Goal: Task Accomplishment & Management: Complete application form

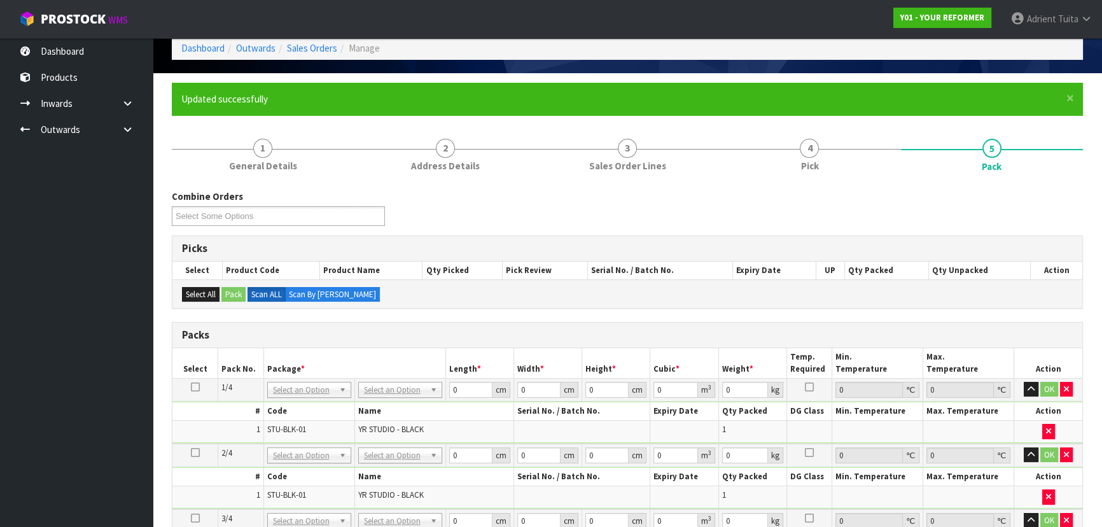
scroll to position [115, 0]
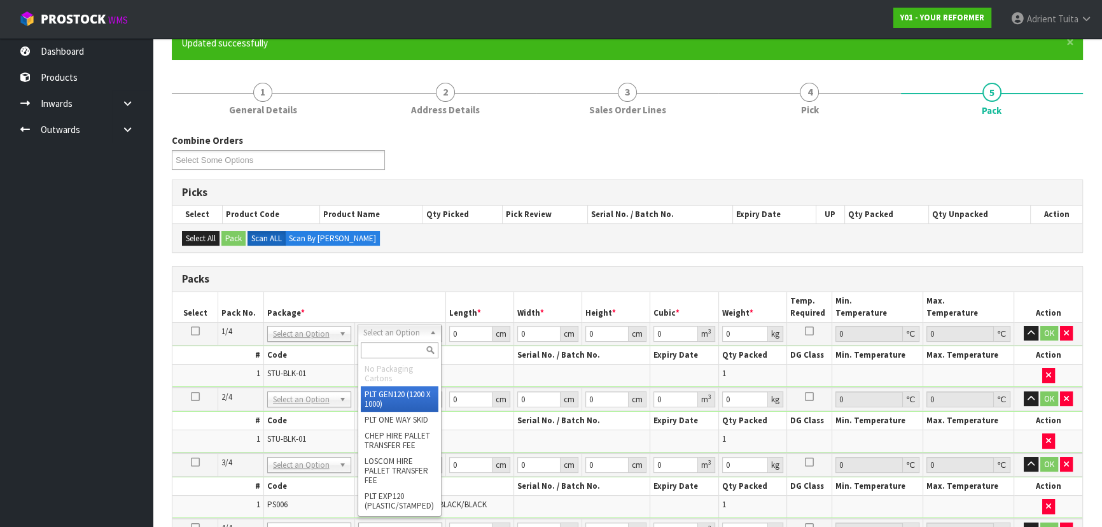
click at [391, 349] on input "text" at bounding box center [400, 350] width 78 height 16
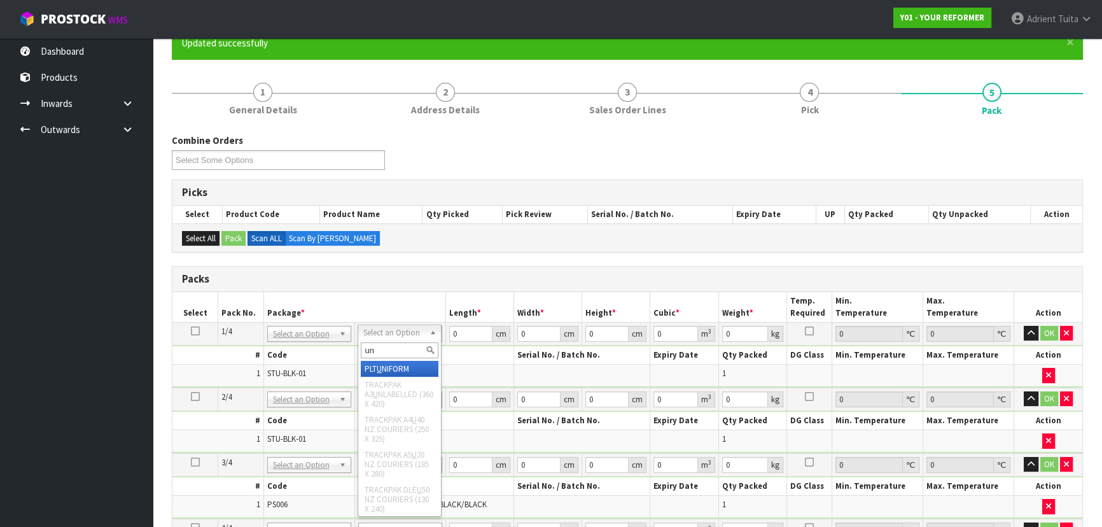
type input "uni"
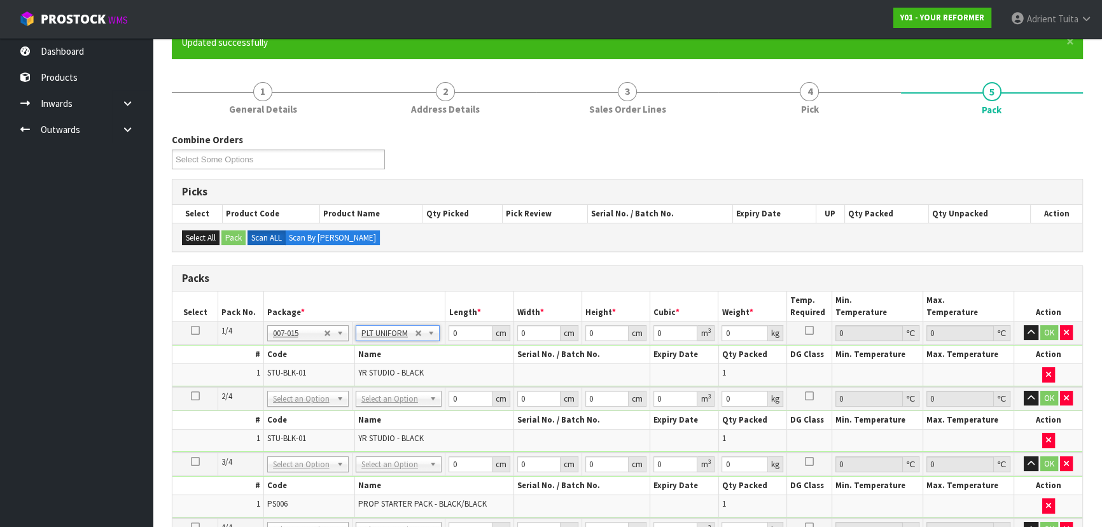
type input "131"
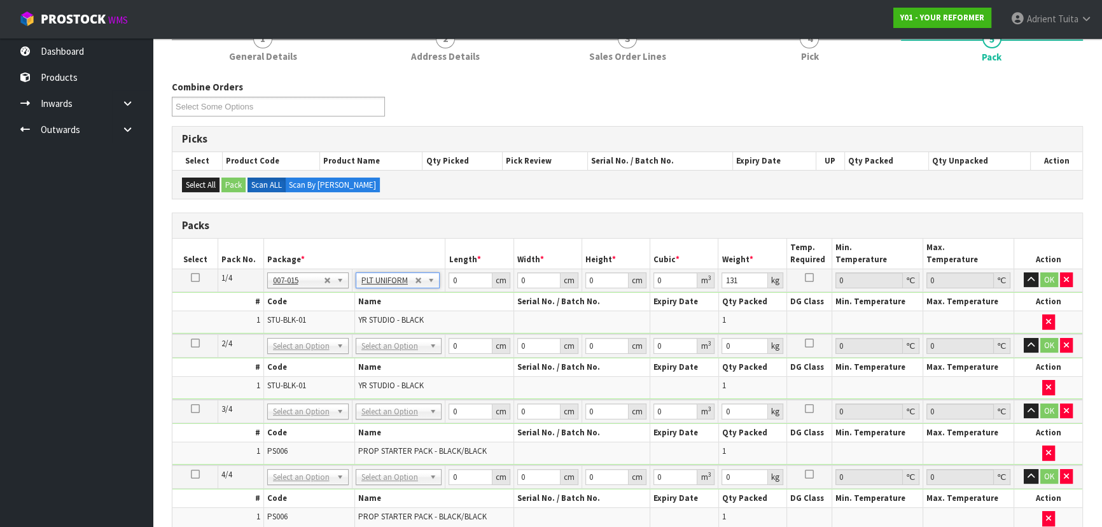
scroll to position [231, 0]
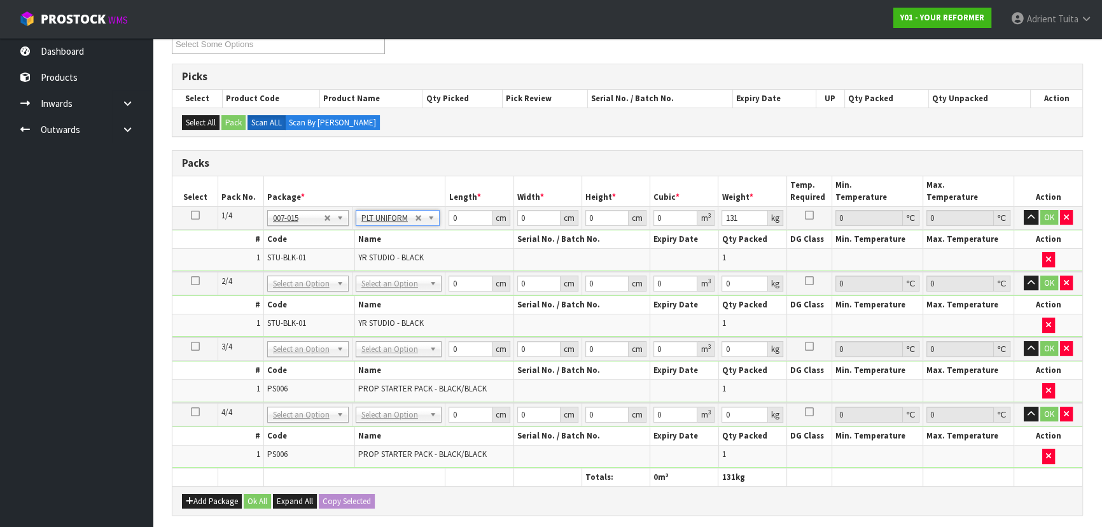
drag, startPoint x: 414, startPoint y: 279, endPoint x: 408, endPoint y: 290, distance: 11.7
click at [394, 311] on li "No Packaging Cartons" at bounding box center [399, 322] width 80 height 25
click at [396, 300] on input "text" at bounding box center [399, 299] width 80 height 16
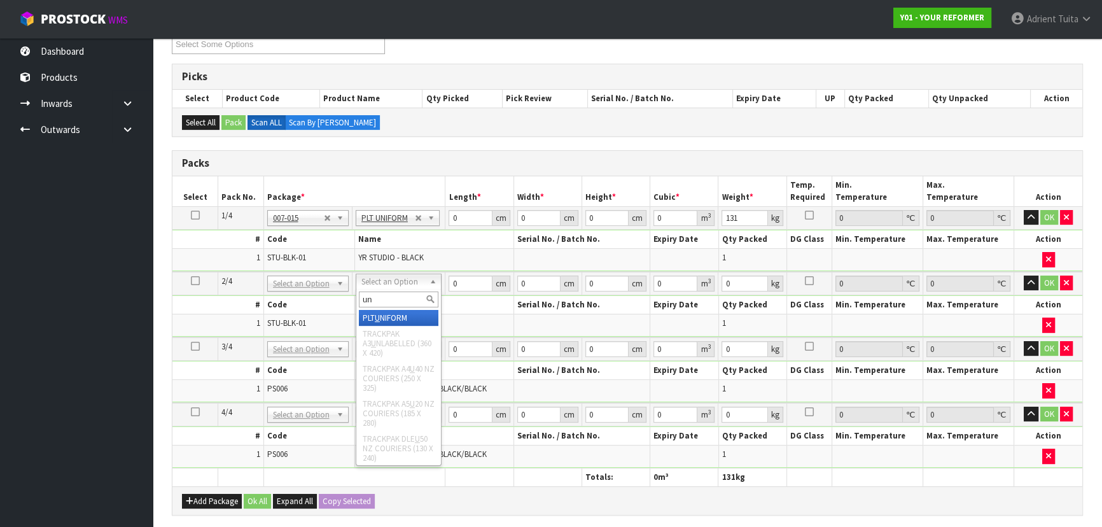
type input "uni"
type input "2"
type input "131"
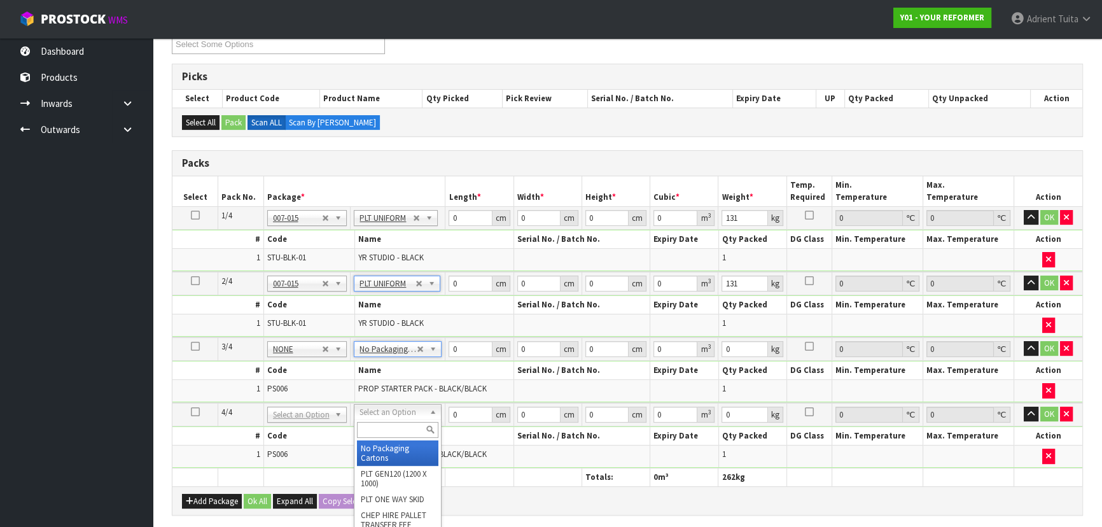
type input "2"
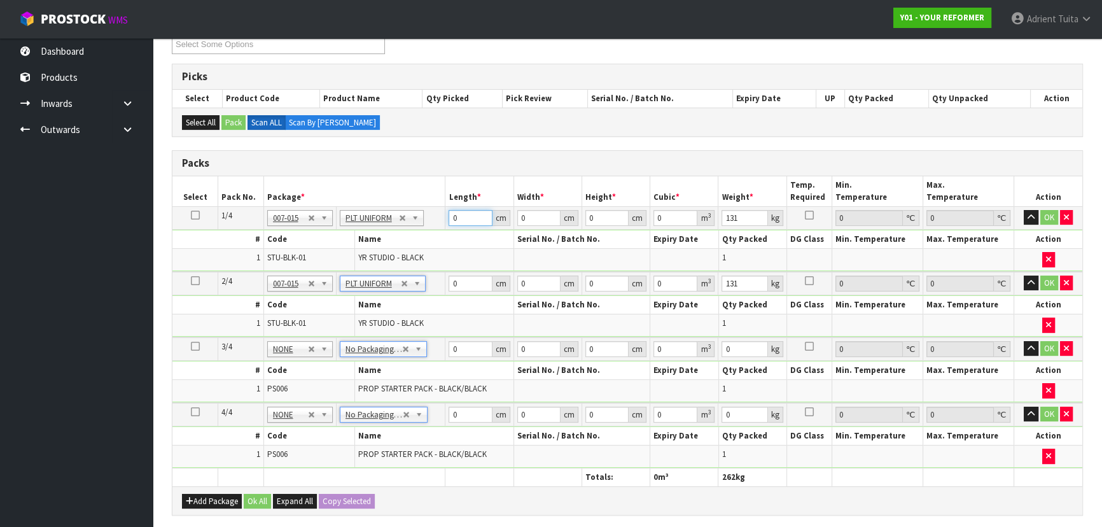
click at [461, 220] on input "0" at bounding box center [470, 218] width 43 height 16
type input "260"
type input "74"
type input "4"
type input "0.07696"
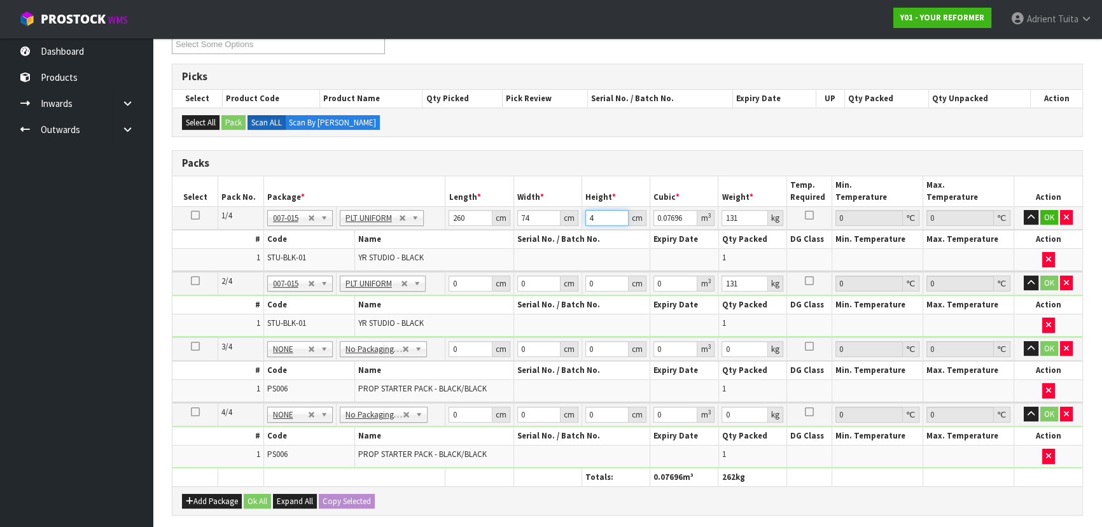
type input "42"
type input "0.80808"
type input "42"
type input "131"
click at [465, 284] on input "0" at bounding box center [470, 284] width 43 height 16
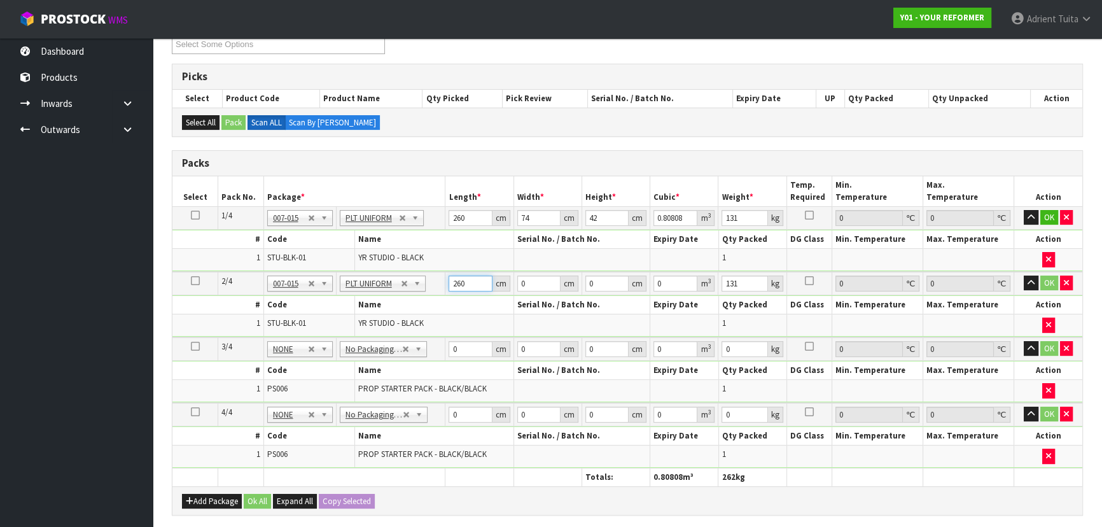
type input "260"
type input "74"
type input "4"
type input "0.07696"
type input "42"
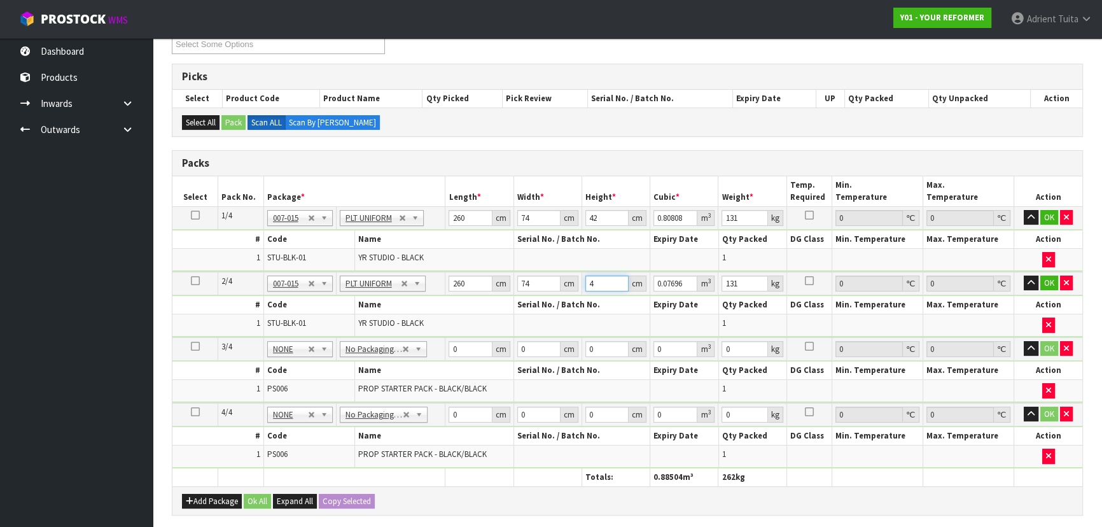
type input "0.80808"
type input "42"
click at [1044, 218] on button "OK" at bounding box center [1050, 217] width 18 height 15
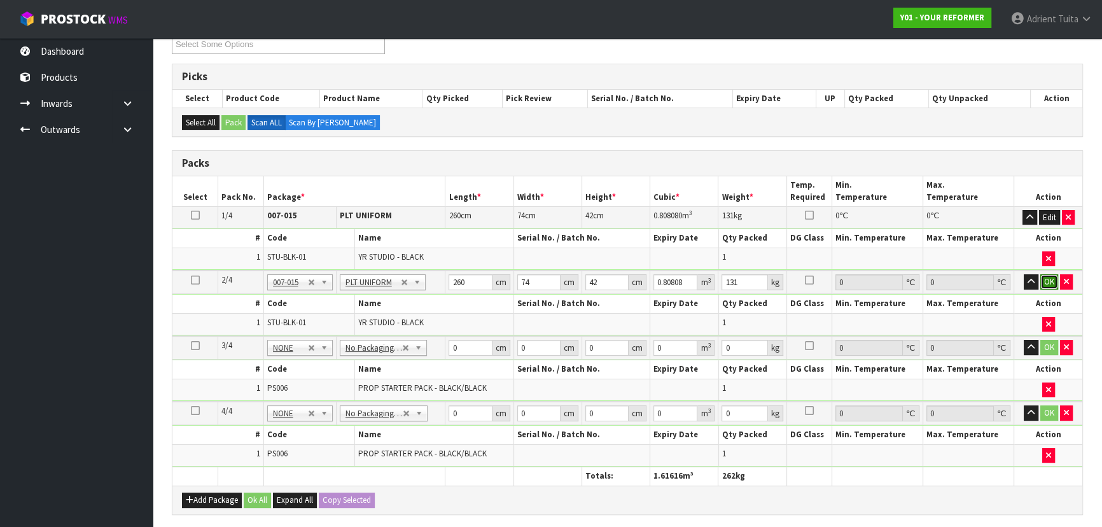
click at [1050, 275] on button "OK" at bounding box center [1050, 281] width 18 height 15
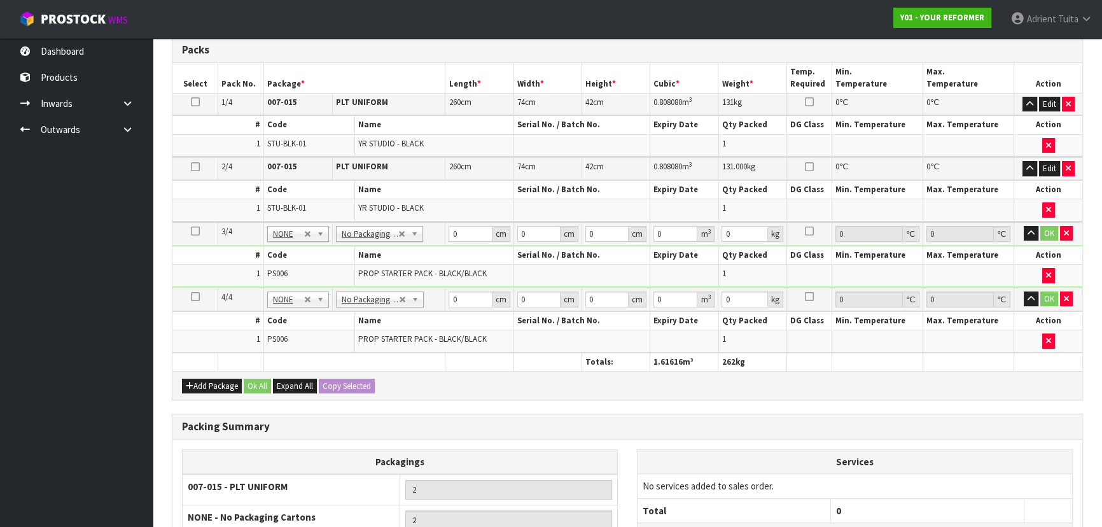
scroll to position [347, 0]
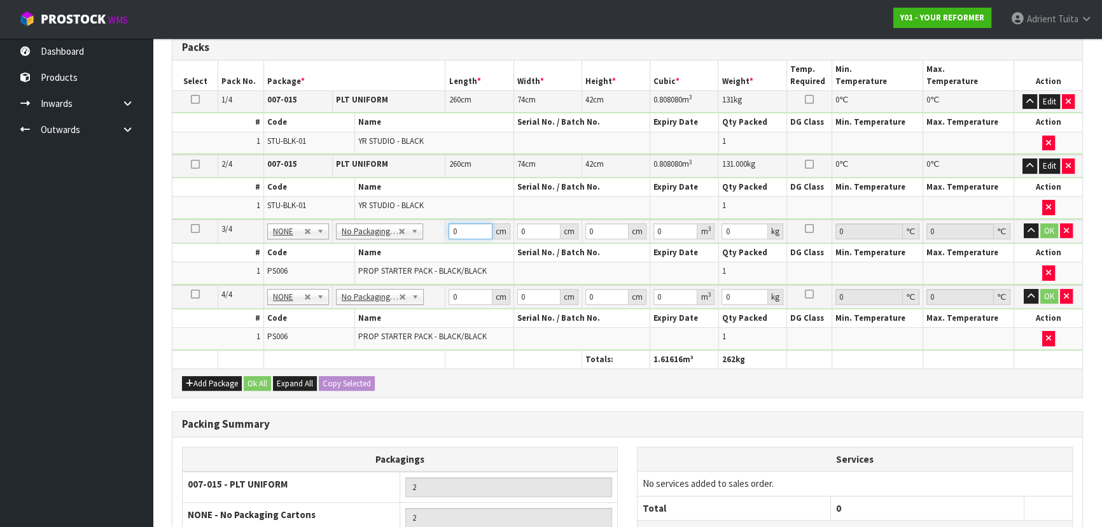
click at [469, 235] on input "0" at bounding box center [470, 231] width 43 height 16
type input "55"
type input "41"
type input "1"
type input "0.002255"
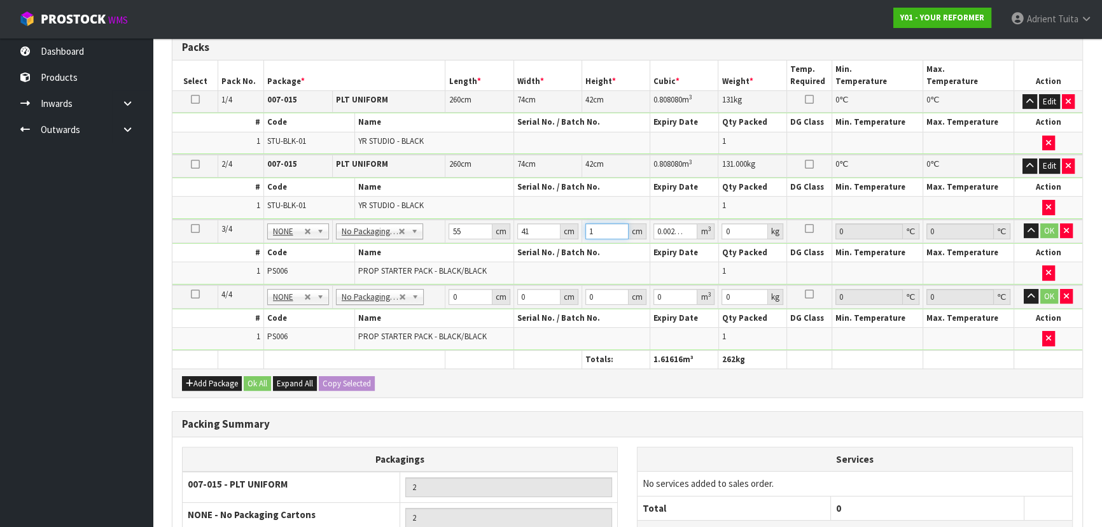
type input "13"
type input "0.029315"
type input "13"
type input "6"
click at [463, 296] on input "0" at bounding box center [470, 297] width 43 height 16
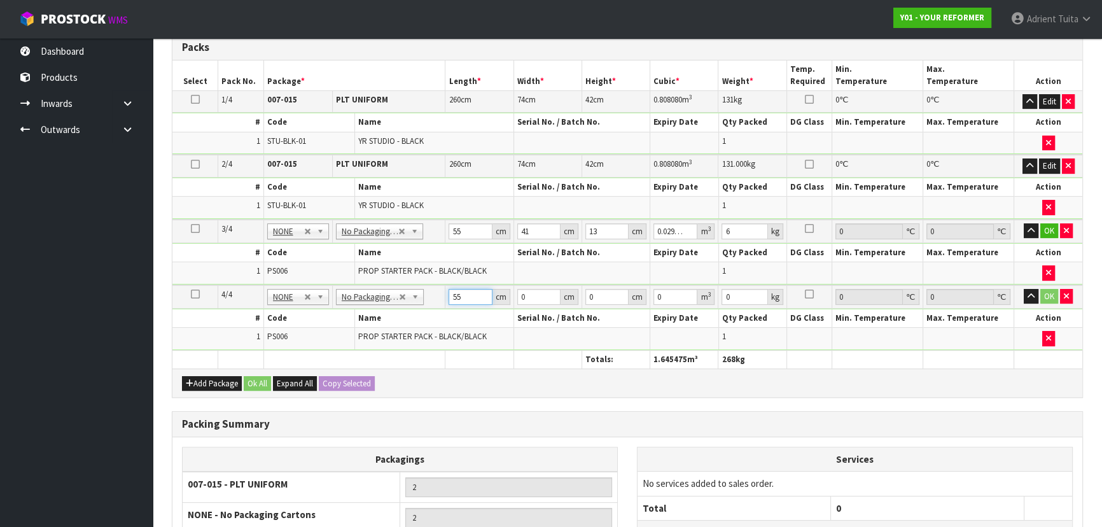
type input "55"
type input "41"
type input "1"
type input "0.002255"
type input "13"
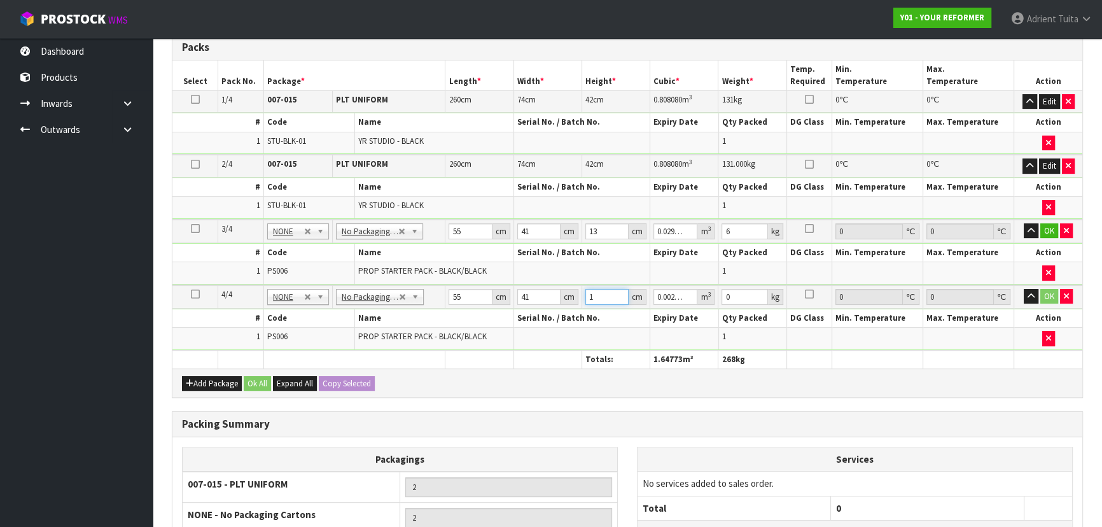
type input "0.029315"
type input "13"
type input "6"
click at [1051, 223] on button "OK" at bounding box center [1050, 230] width 18 height 15
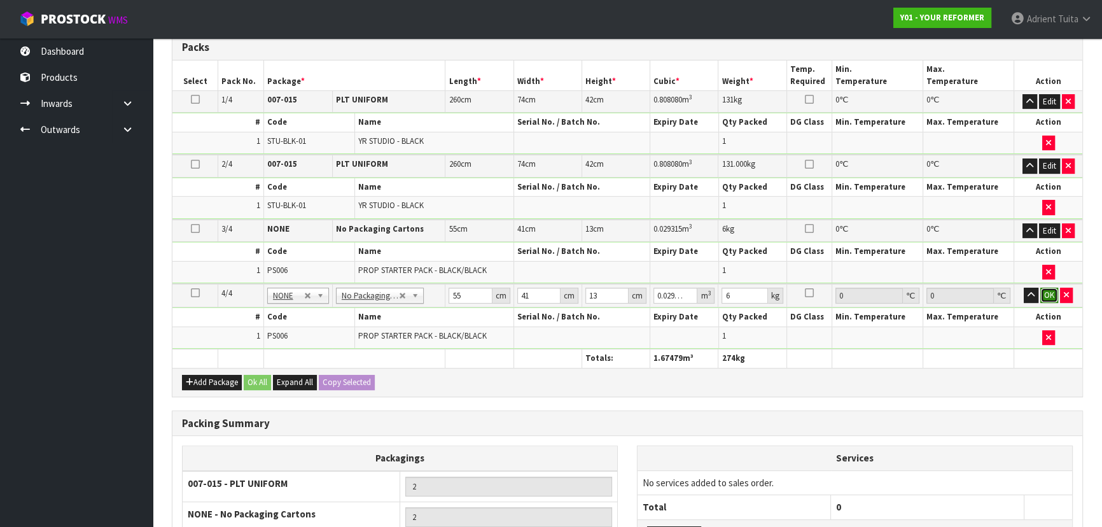
click at [1048, 291] on button "OK" at bounding box center [1050, 295] width 18 height 15
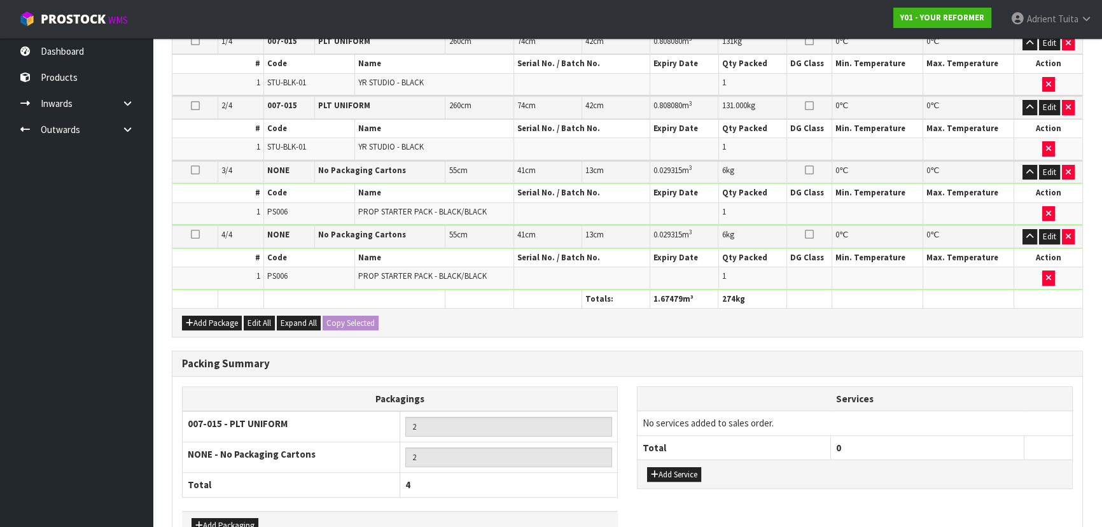
scroll to position [483, 0]
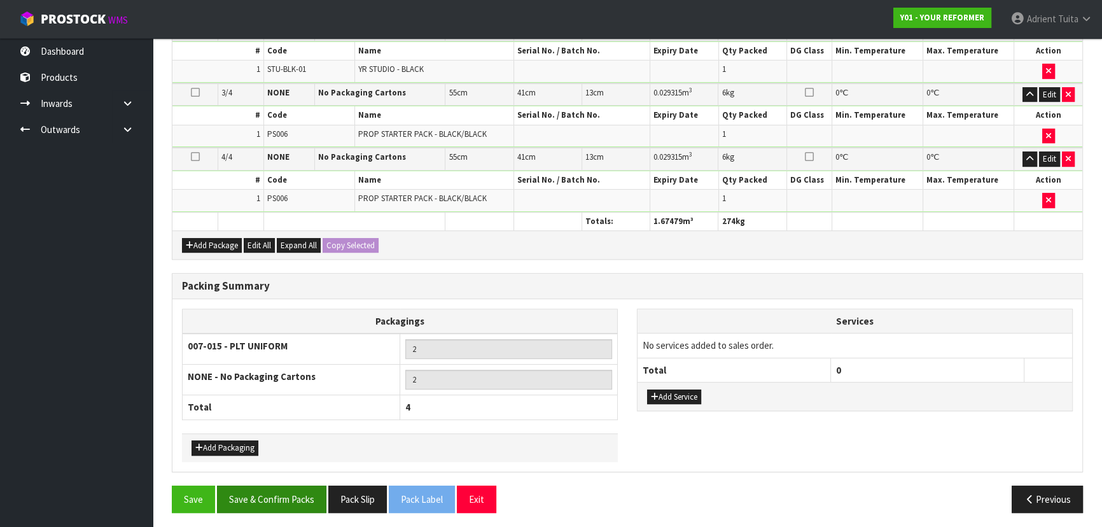
drag, startPoint x: 272, startPoint y: 510, endPoint x: 277, endPoint y: 502, distance: 8.8
click at [273, 510] on div "Save Save & Confirm Packs Pack Slip Pack Label Exit Previous" at bounding box center [627, 504] width 930 height 37
click at [277, 497] on button "Save & Confirm Packs" at bounding box center [271, 499] width 109 height 27
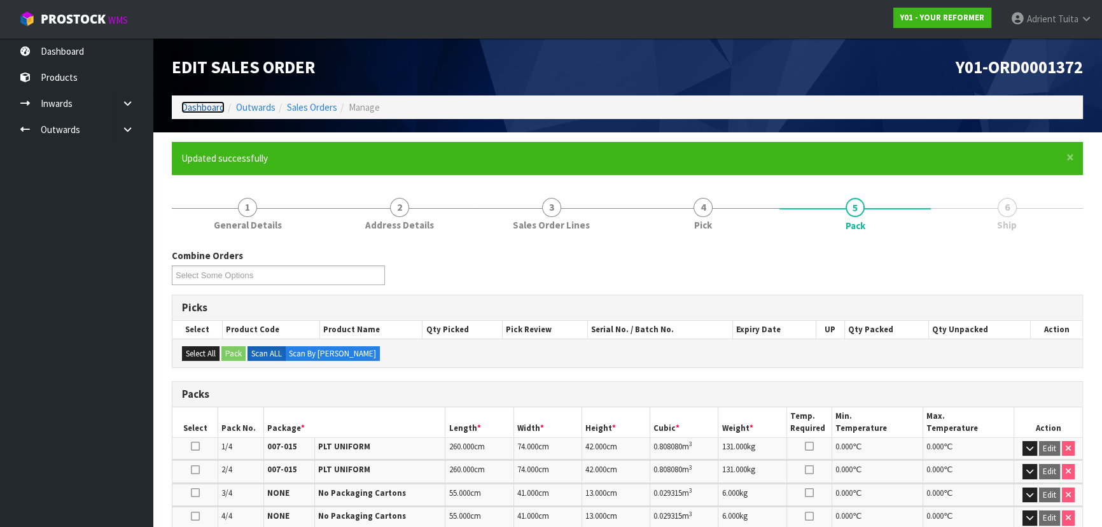
click at [197, 110] on link "Dashboard" at bounding box center [202, 107] width 43 height 12
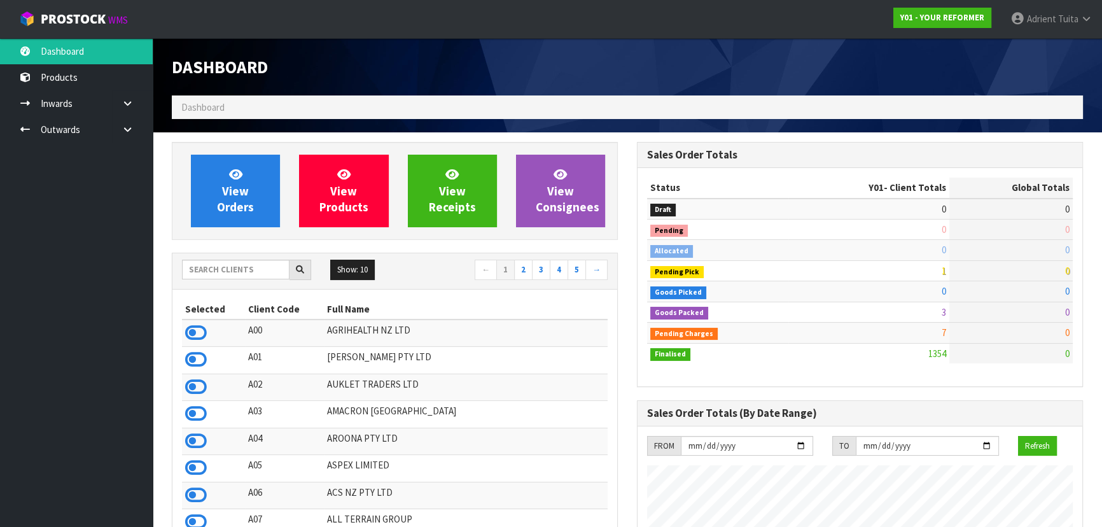
scroll to position [900, 465]
click at [246, 265] on input "text" at bounding box center [236, 270] width 108 height 20
click at [183, 326] on td at bounding box center [213, 332] width 63 height 27
click at [189, 335] on icon at bounding box center [196, 332] width 22 height 19
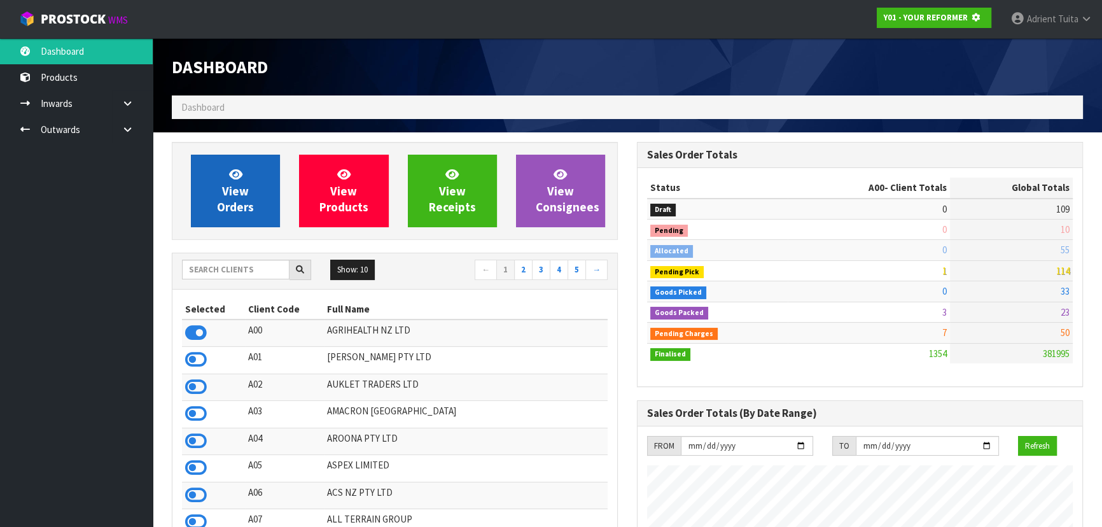
scroll to position [792, 465]
click at [235, 187] on span "View Orders" at bounding box center [235, 191] width 37 height 48
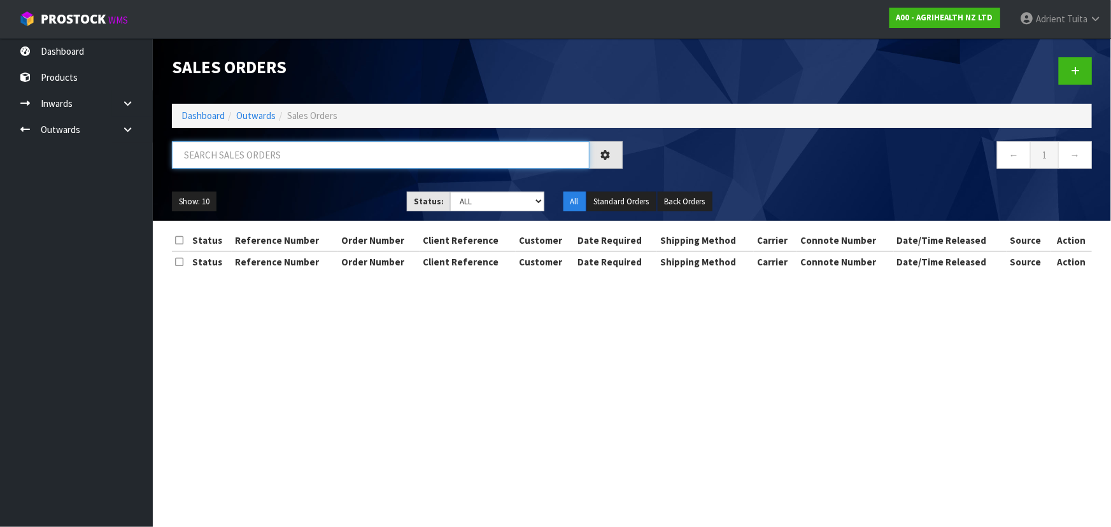
click at [267, 163] on input "text" at bounding box center [380, 154] width 417 height 27
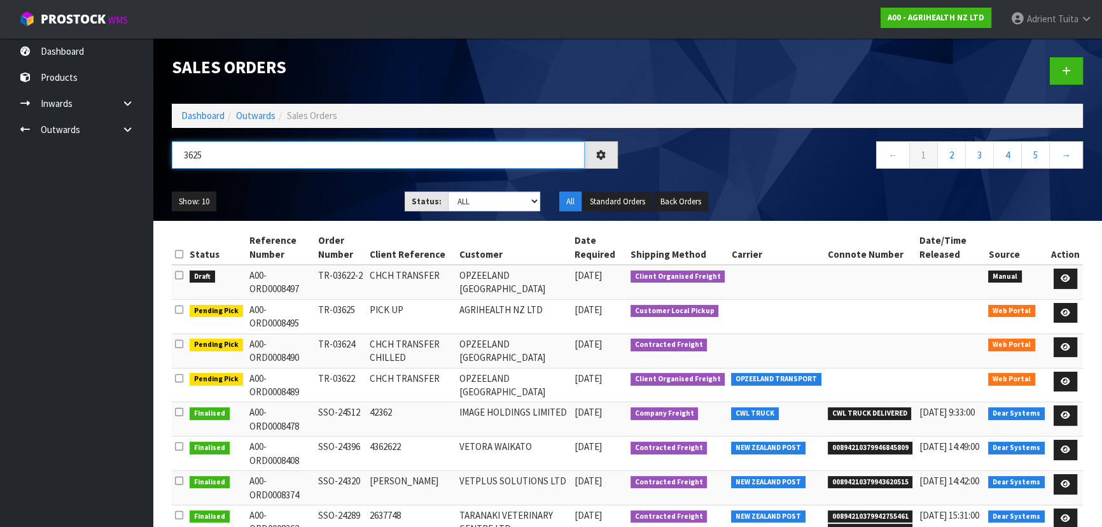
type input "3625"
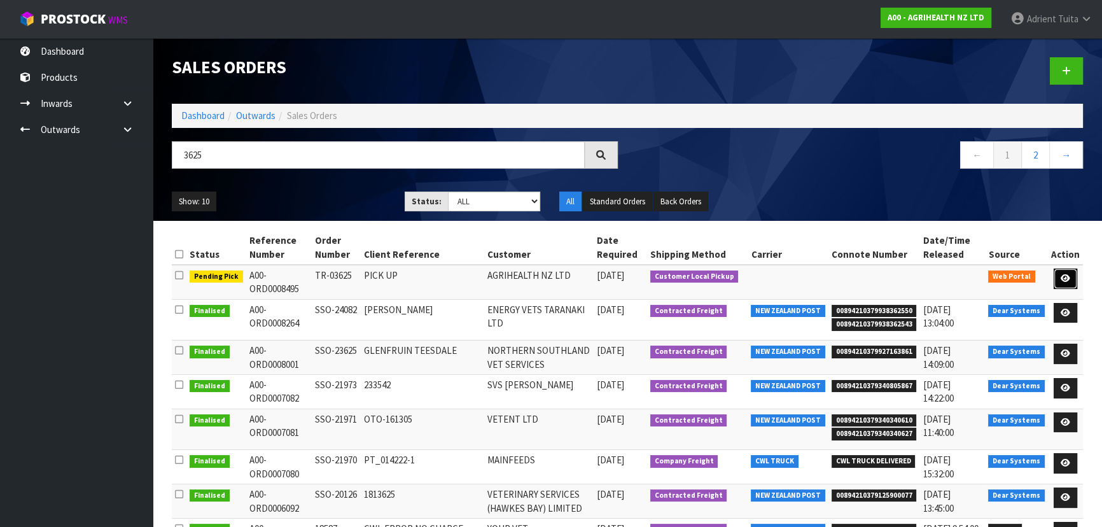
click at [1056, 275] on link at bounding box center [1066, 279] width 24 height 20
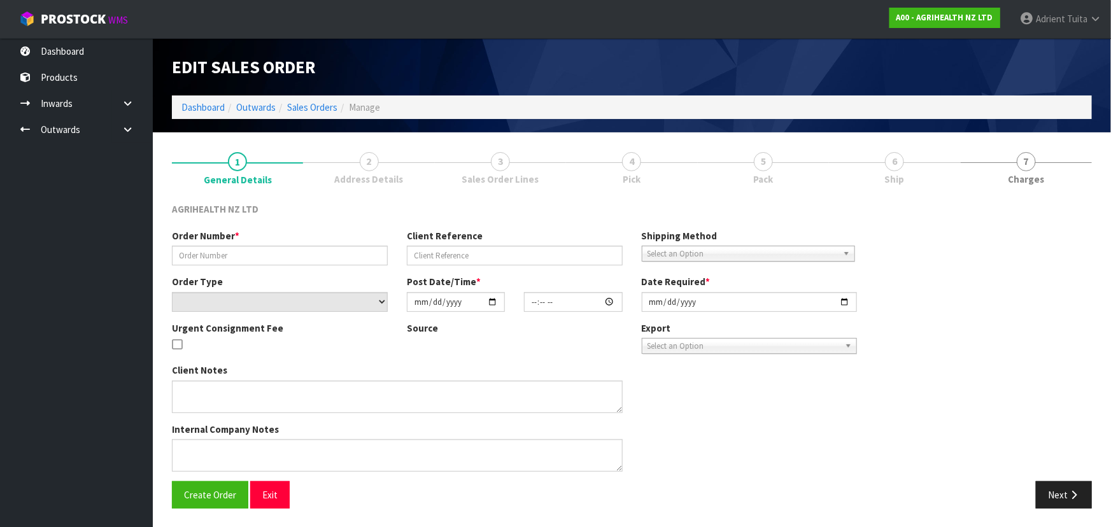
type input "TR-03625"
type input "PICK UP"
select select "number:0"
type input "[DATE]"
type input "12:00:00.000"
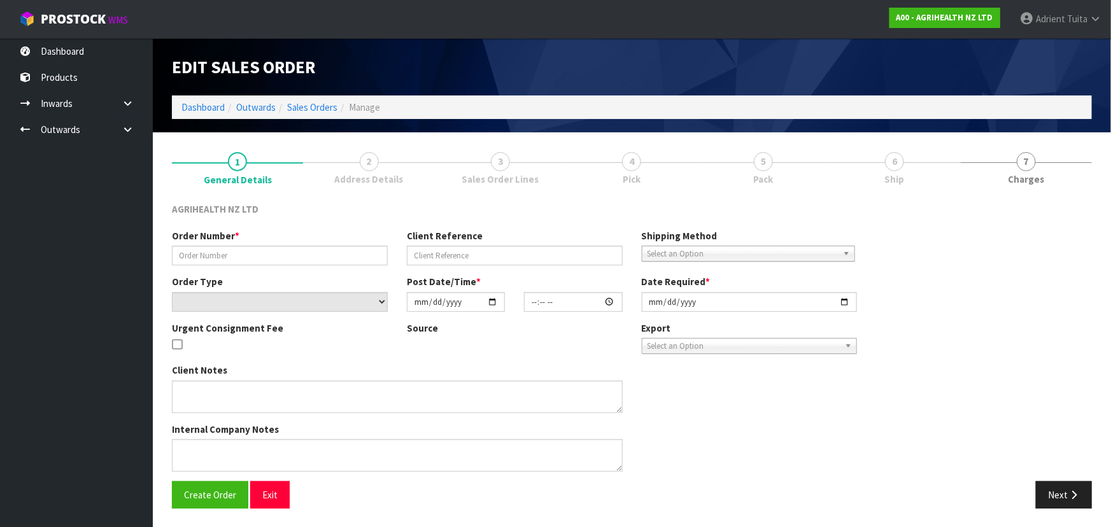
type input "[DATE]"
type textarea "PICK UP 9AM [DATE]"
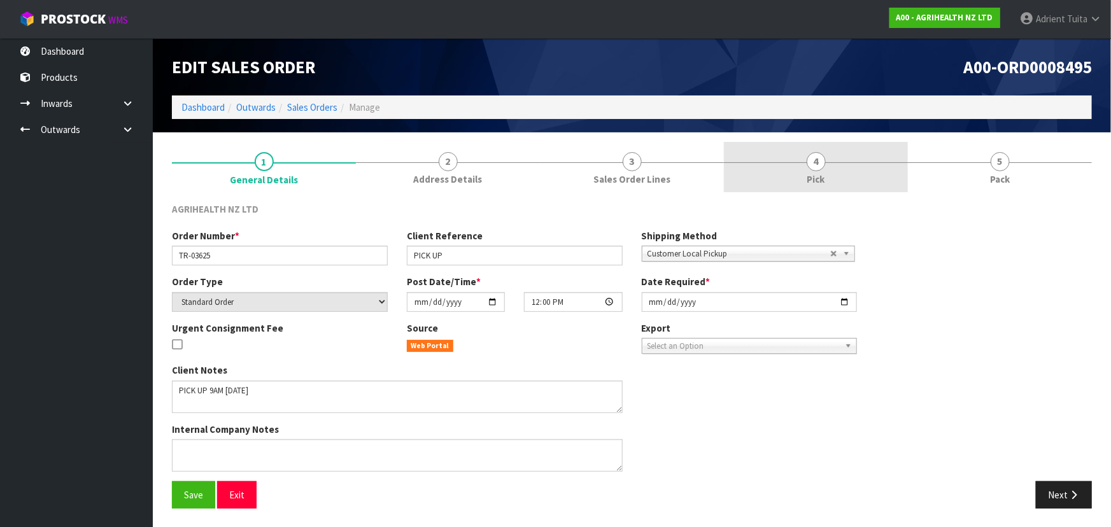
click at [802, 162] on link "4 Pick" at bounding box center [816, 167] width 184 height 50
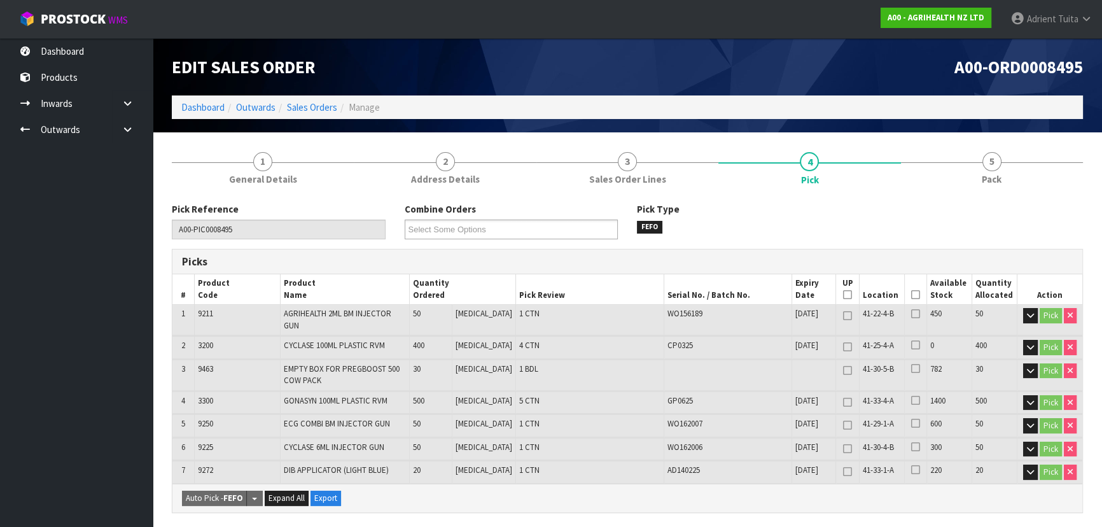
click at [916, 300] on th "Picked" at bounding box center [916, 289] width 22 height 30
drag, startPoint x: 908, startPoint y: 294, endPoint x: 696, endPoint y: 297, distance: 212.6
click at [911, 295] on icon at bounding box center [915, 295] width 9 height 1
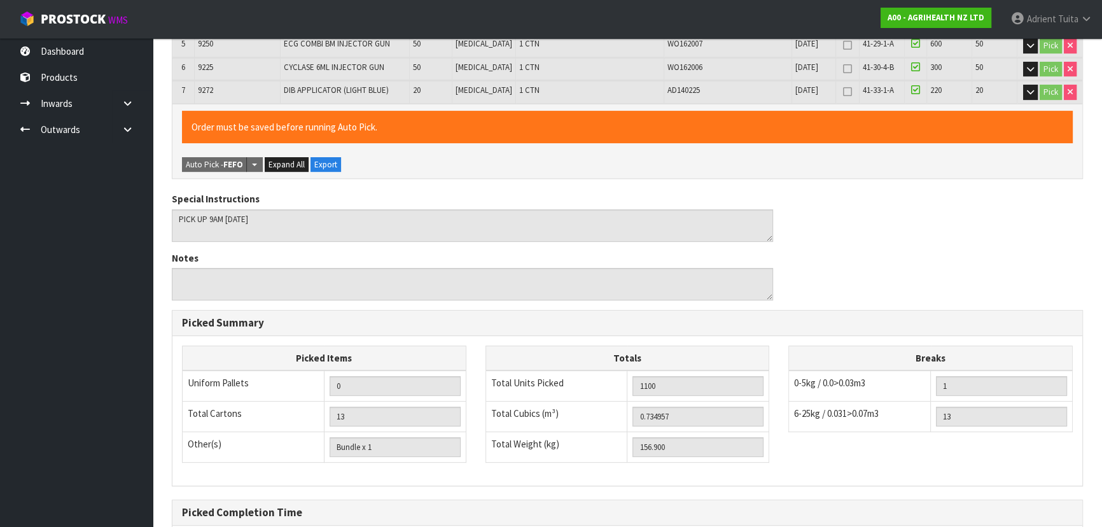
scroll to position [502, 0]
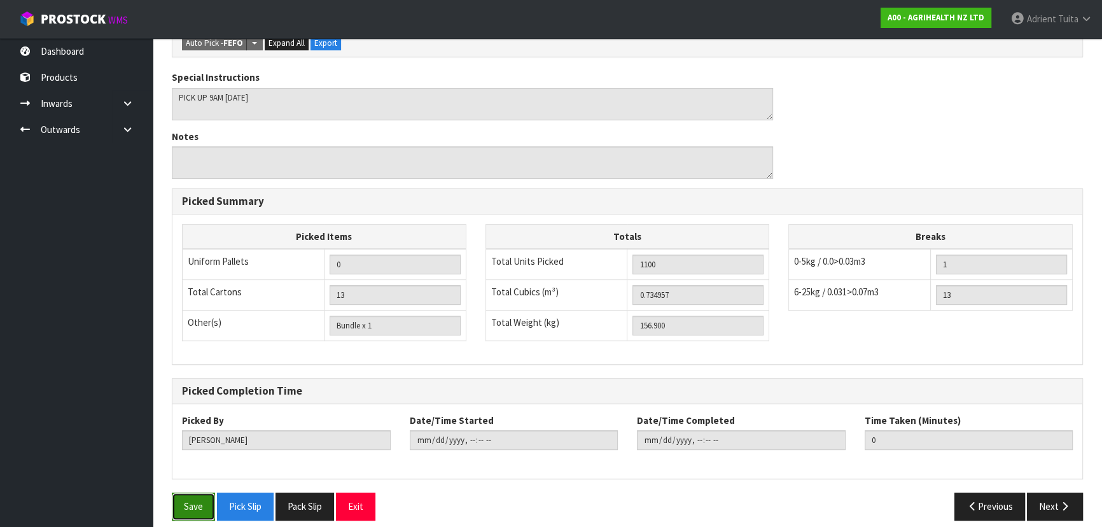
click at [197, 497] on button "Save" at bounding box center [193, 506] width 43 height 27
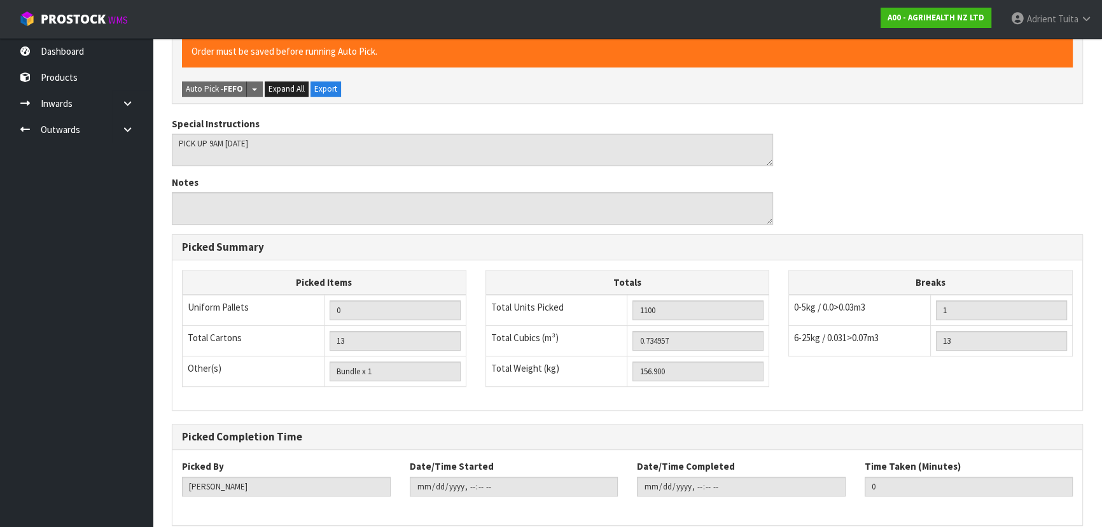
scroll to position [0, 0]
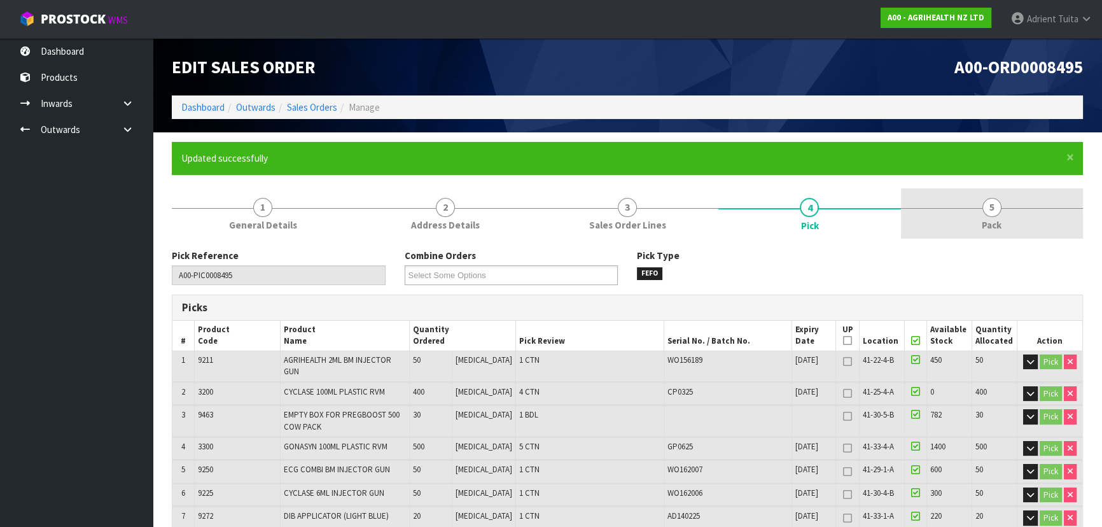
type input "[PERSON_NAME]"
type input "[DATE]T15:48:53"
click at [984, 221] on span "Pack" at bounding box center [992, 224] width 20 height 13
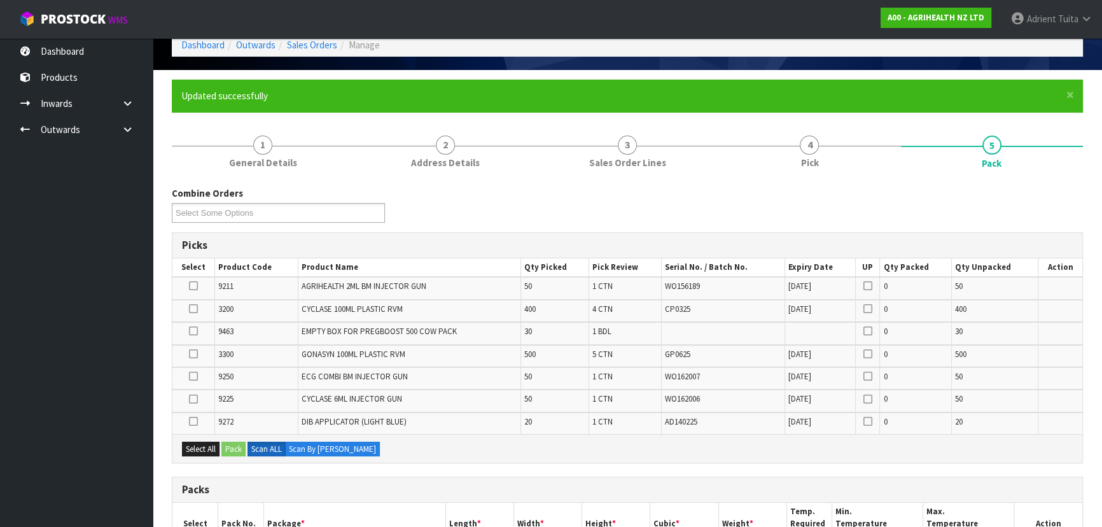
scroll to position [251, 0]
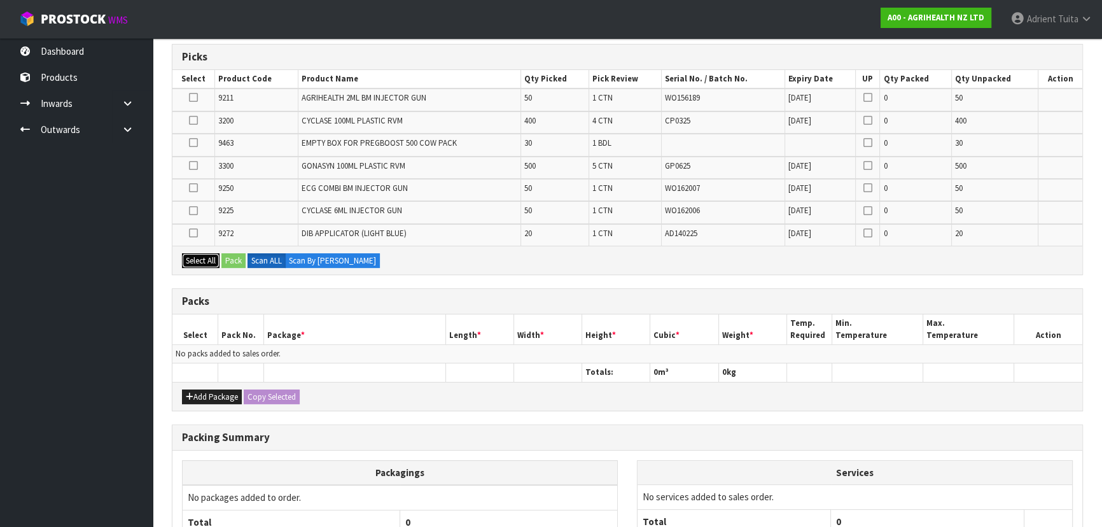
click at [201, 256] on button "Select All" at bounding box center [201, 260] width 38 height 15
click at [198, 389] on button "Add Package" at bounding box center [212, 396] width 60 height 15
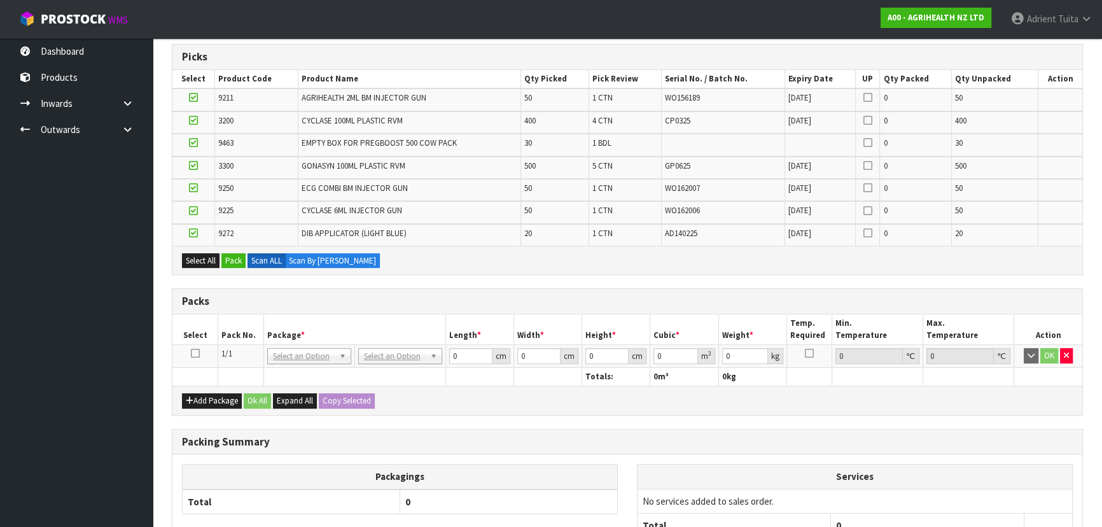
click at [194, 353] on icon at bounding box center [195, 353] width 9 height 1
click at [242, 254] on button "Pack" at bounding box center [233, 260] width 24 height 15
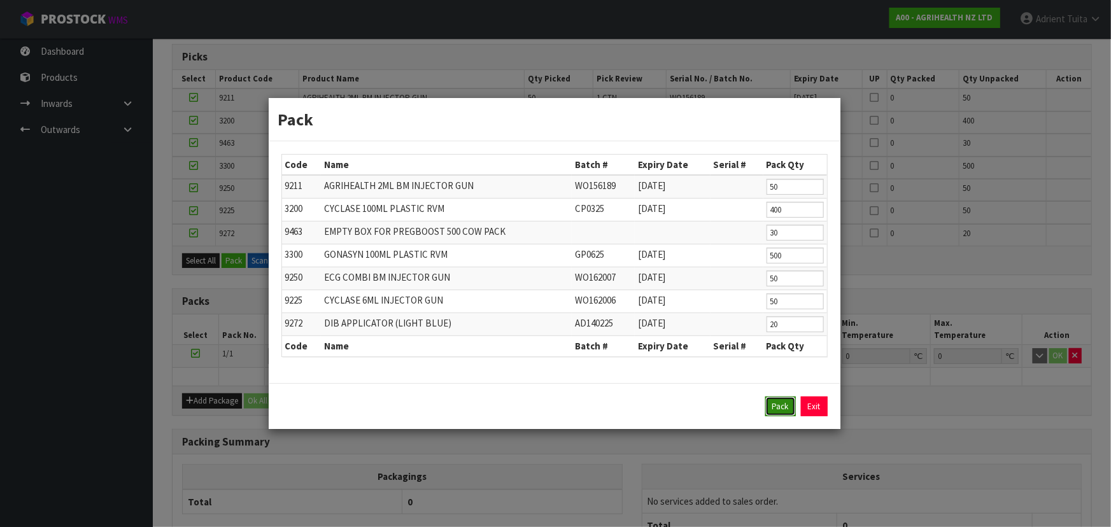
click at [772, 400] on button "Pack" at bounding box center [780, 406] width 31 height 20
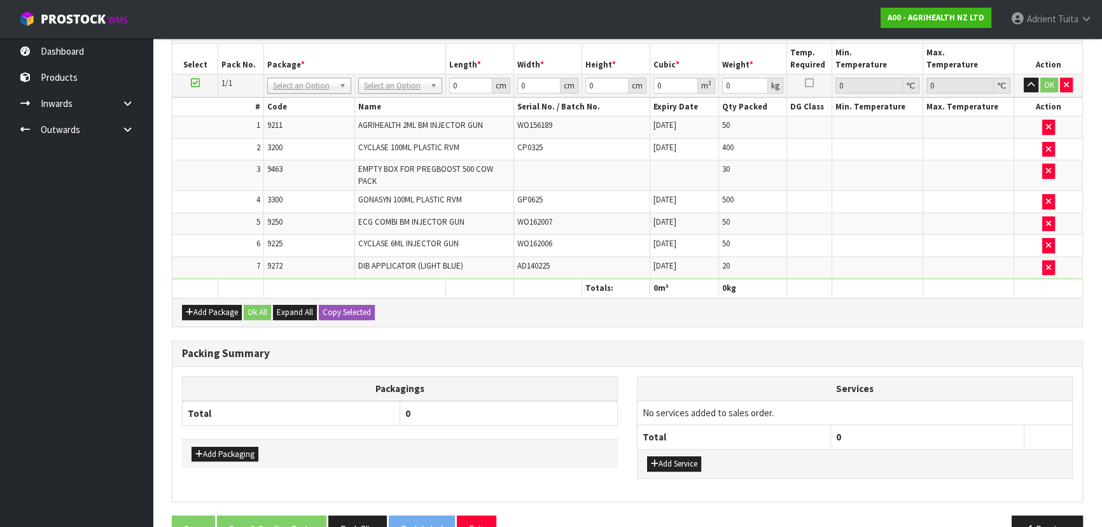
scroll to position [367, 0]
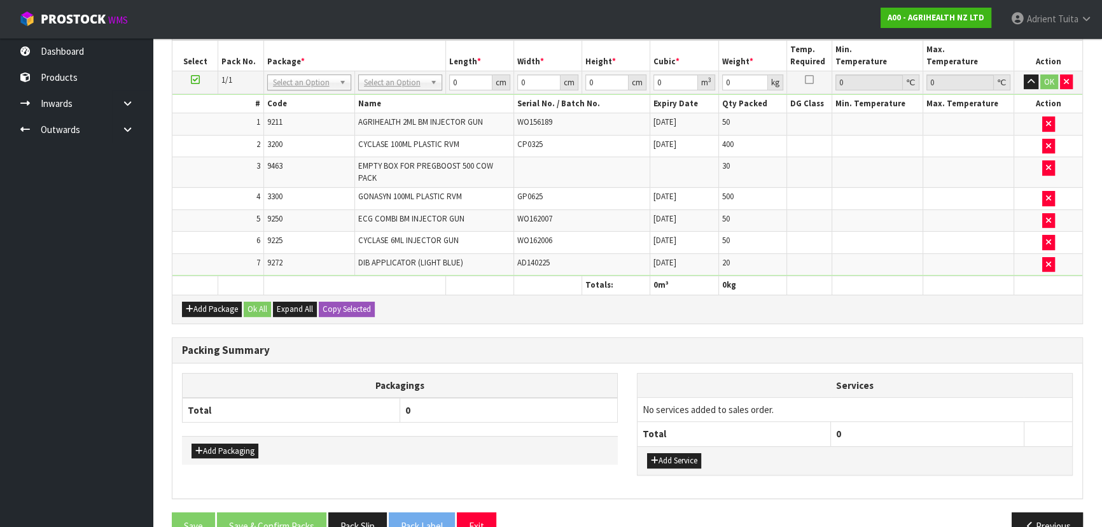
click at [400, 90] on td "No Packaging Cartons PLT GEN120 (1200 X 1000) PLT ONE WAY SKID CHEP HIRE PALLET…" at bounding box center [399, 82] width 91 height 23
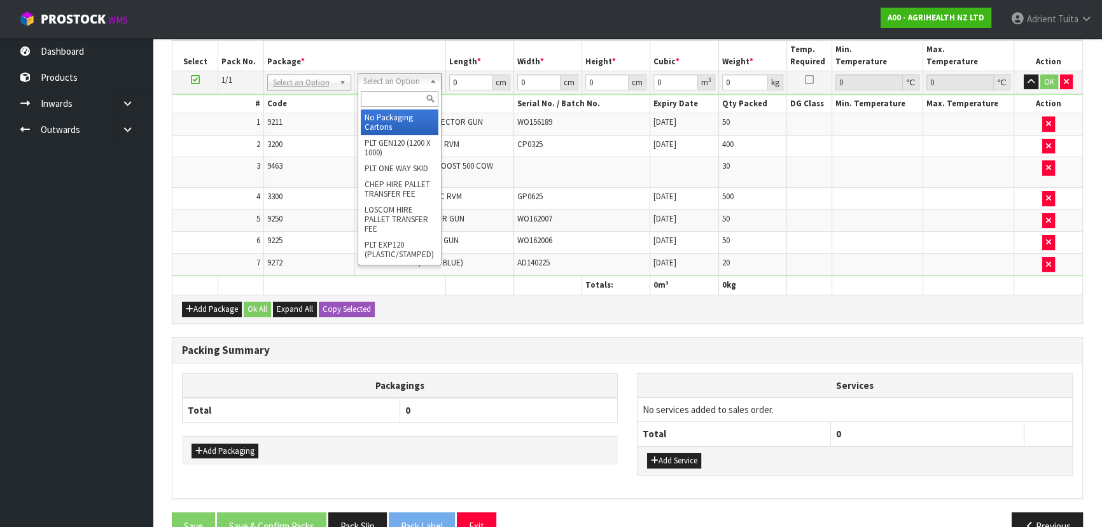
click at [400, 95] on input "text" at bounding box center [400, 99] width 78 height 16
type input "re"
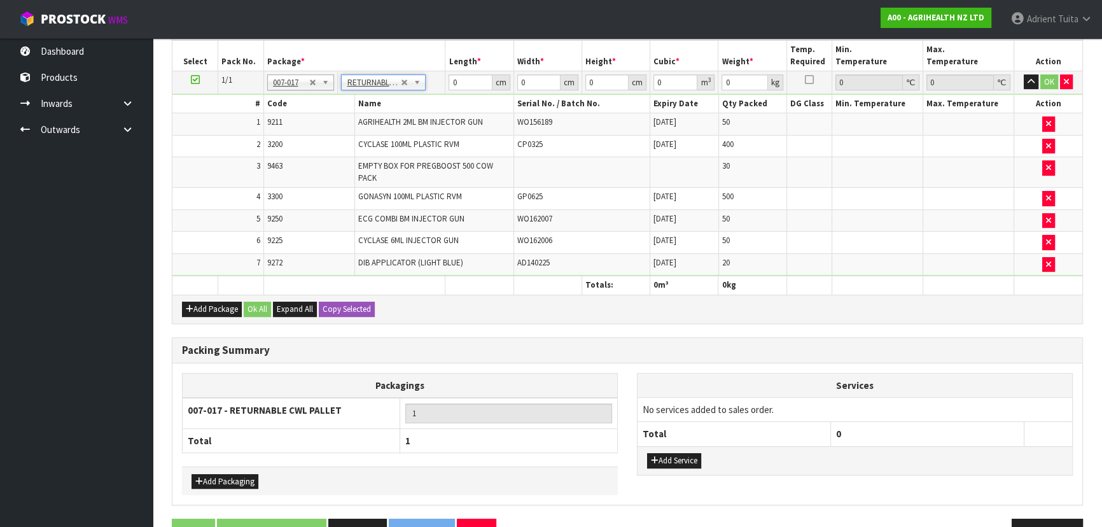
type input "156.9"
click at [453, 81] on input "0" at bounding box center [470, 82] width 43 height 16
type input "111"
type input "115"
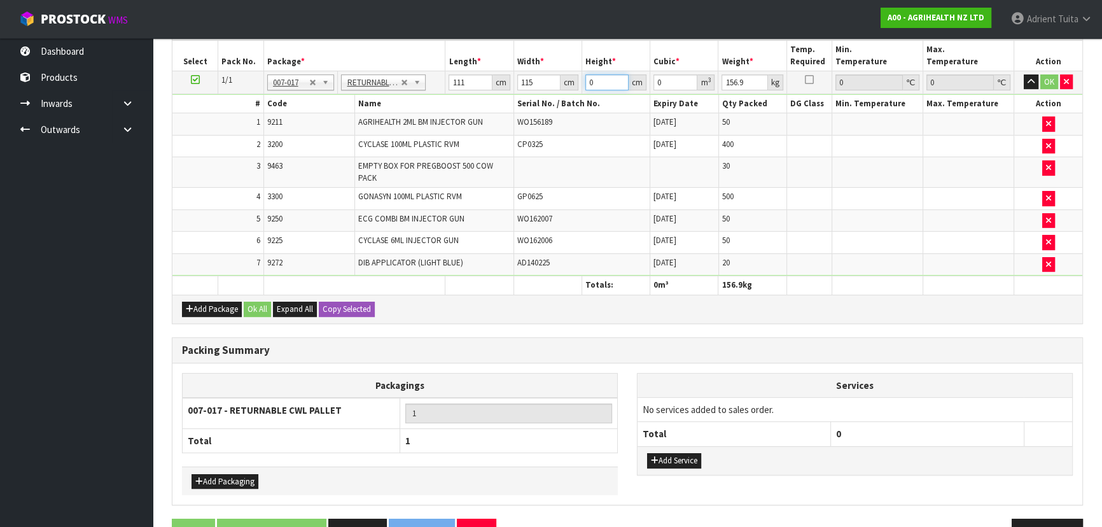
type input "9"
type input "0.114885"
type input "95"
type input "1.212675"
type input "95"
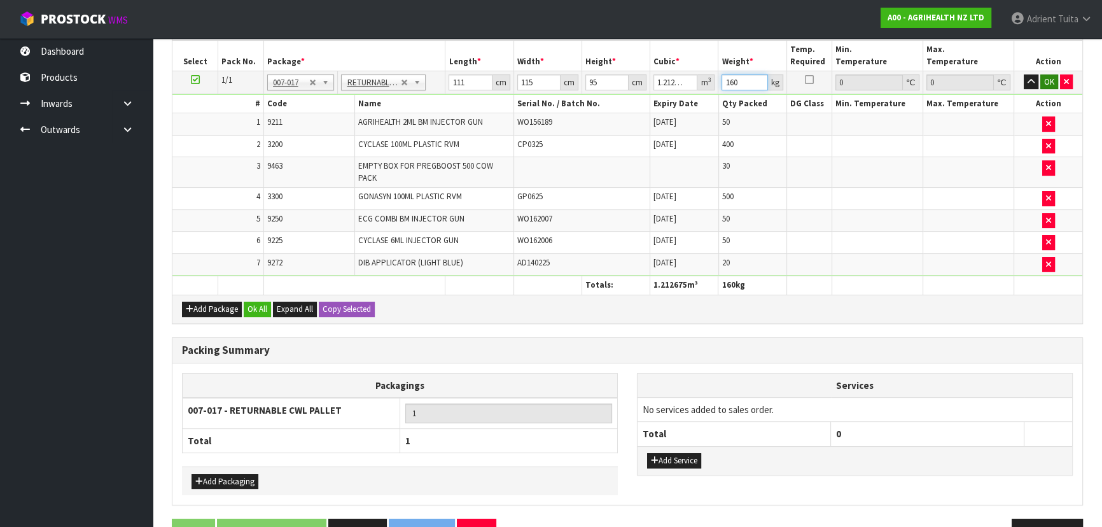
type input "160"
click at [1051, 84] on button "OK" at bounding box center [1050, 81] width 18 height 15
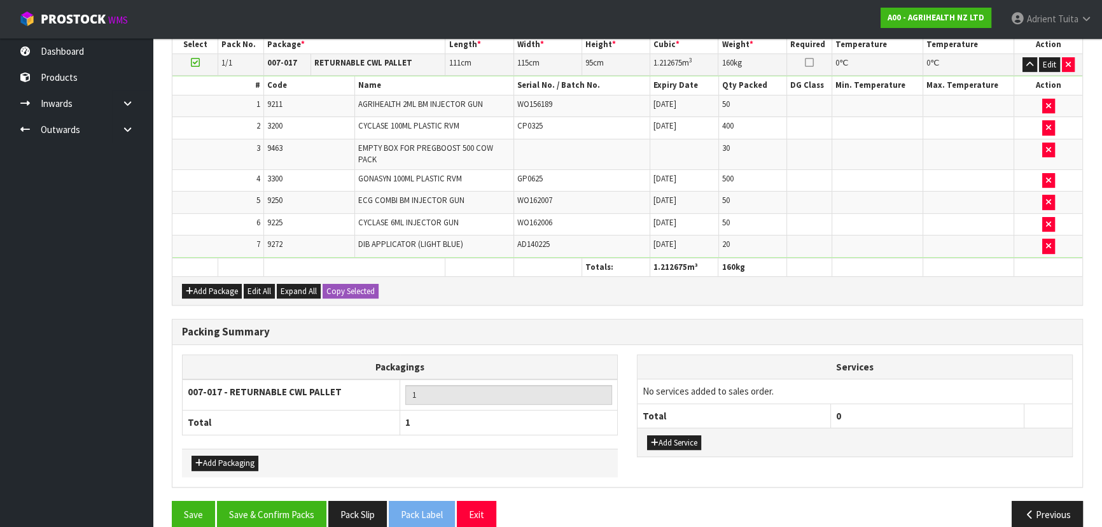
scroll to position [391, 0]
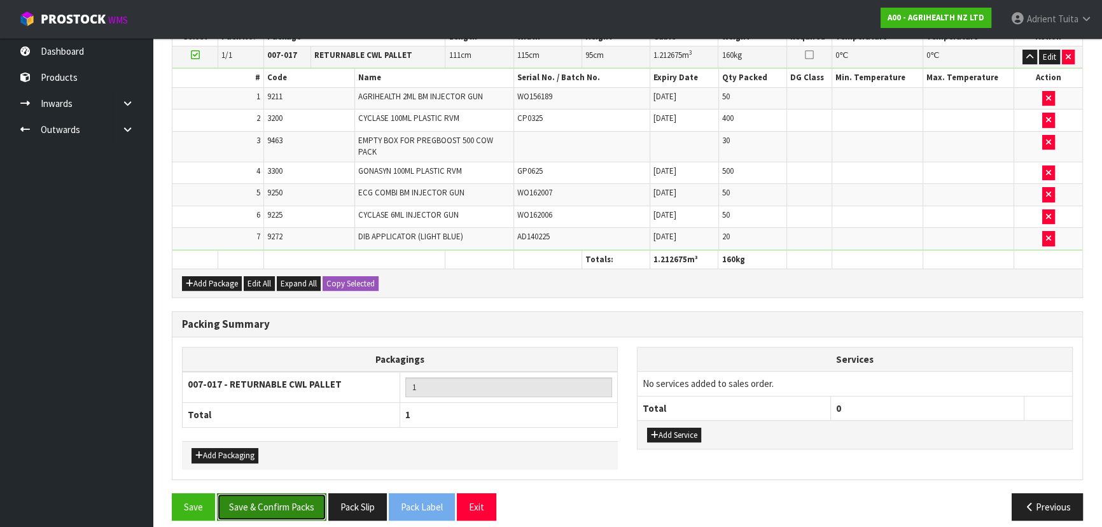
click at [288, 493] on button "Save & Confirm Packs" at bounding box center [271, 506] width 109 height 27
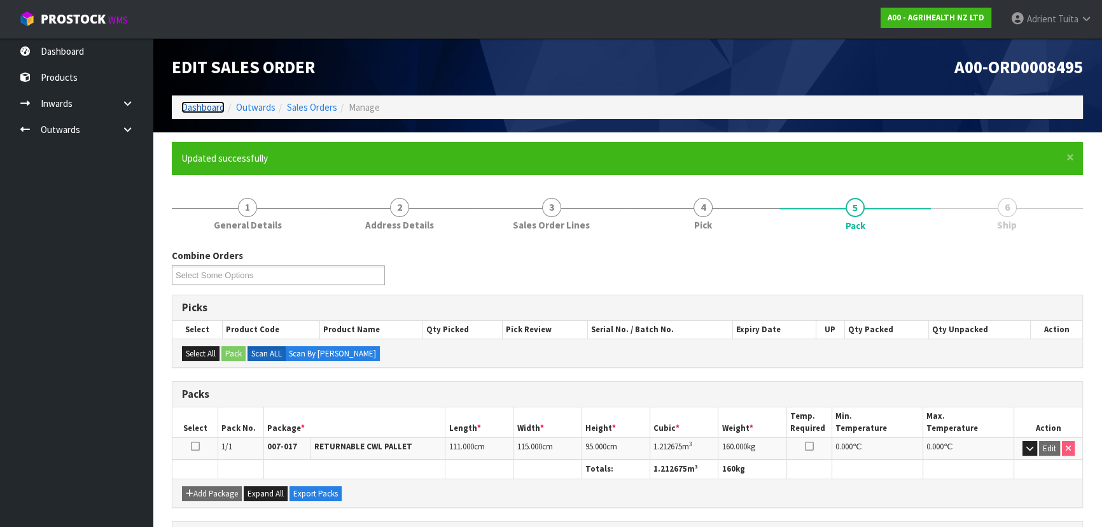
click at [211, 112] on link "Dashboard" at bounding box center [202, 107] width 43 height 12
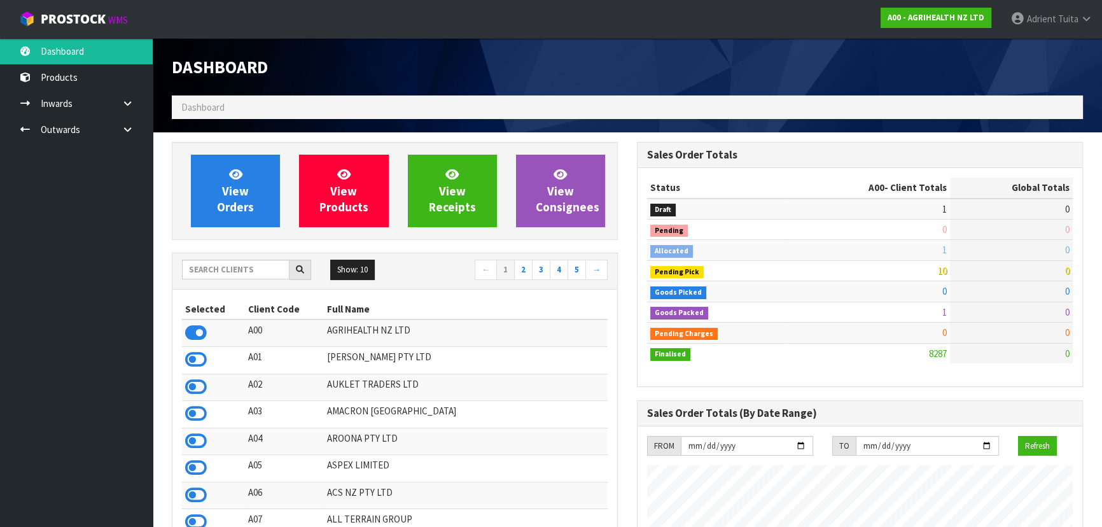
scroll to position [962, 465]
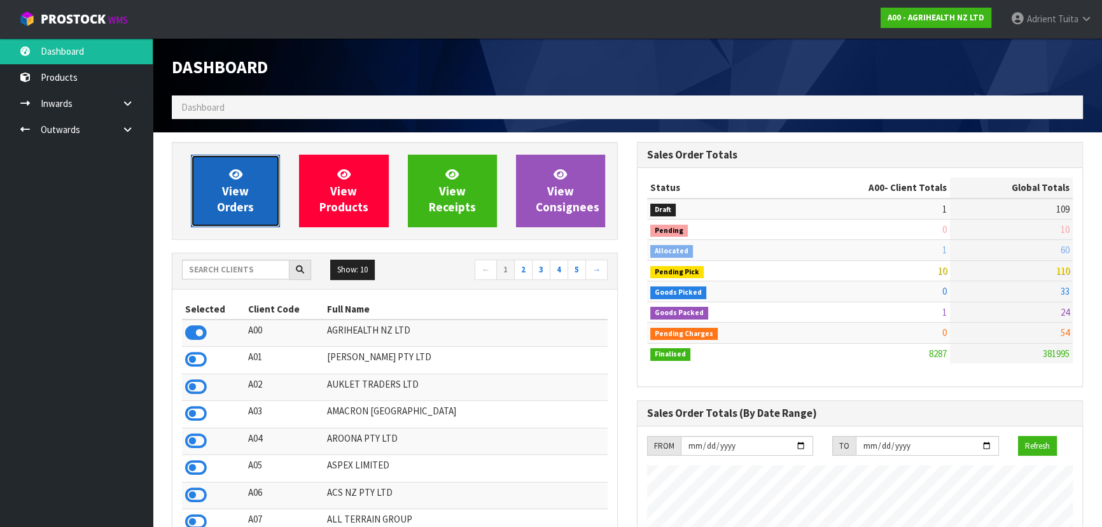
click at [258, 162] on link "View Orders" at bounding box center [235, 191] width 89 height 73
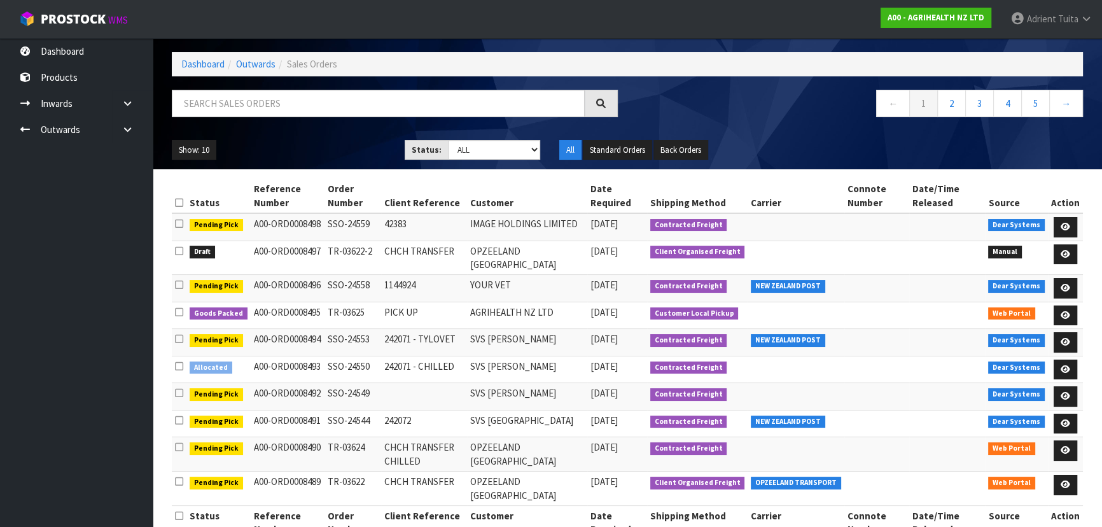
scroll to position [92, 0]
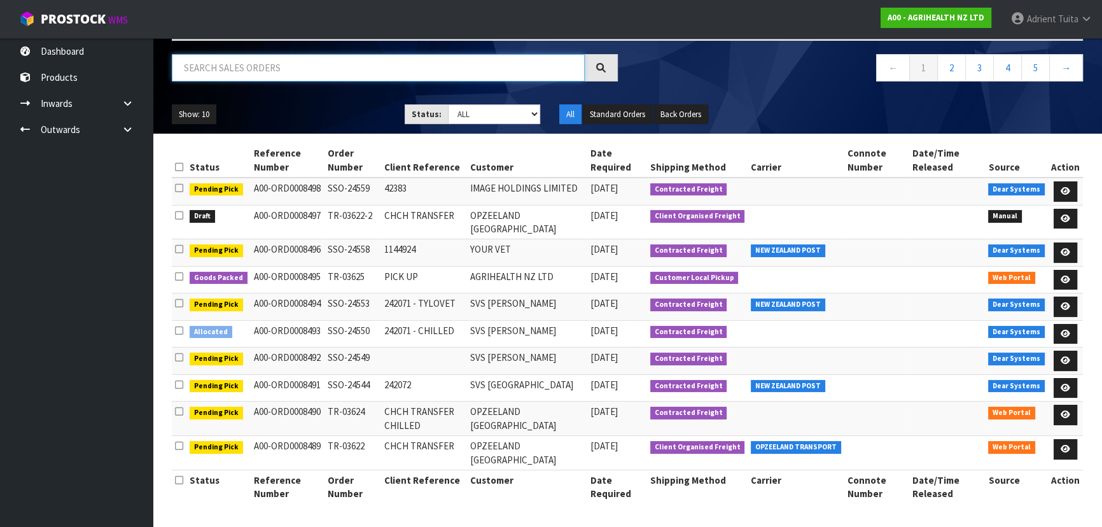
click at [264, 66] on input "text" at bounding box center [378, 67] width 413 height 27
type input "0449"
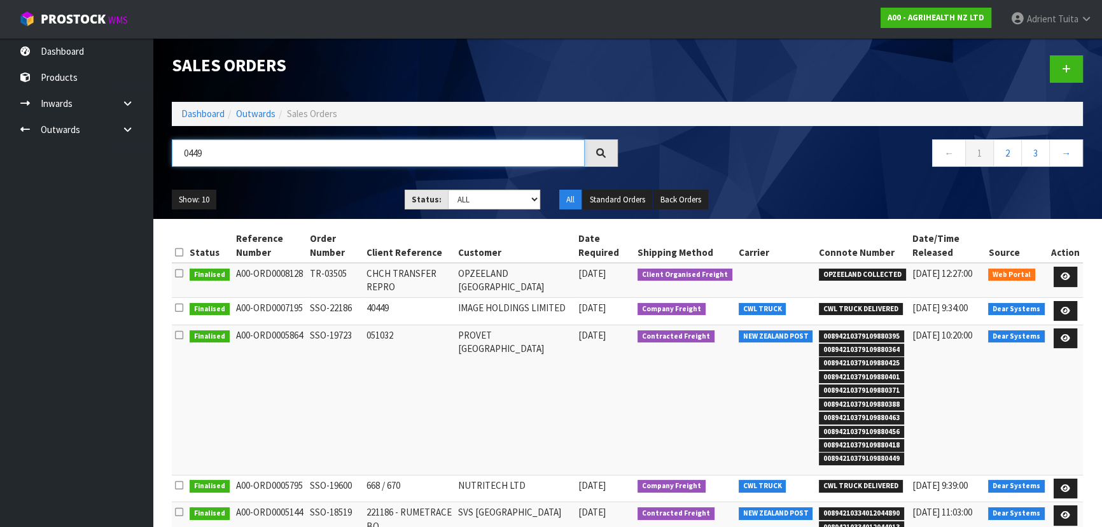
scroll to position [0, 0]
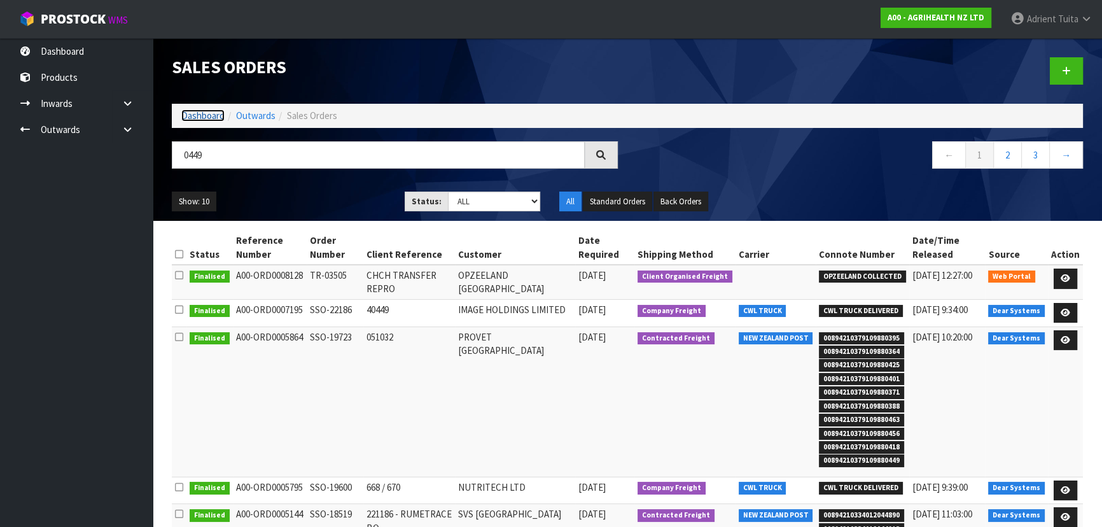
click at [204, 116] on link "Dashboard" at bounding box center [202, 115] width 43 height 12
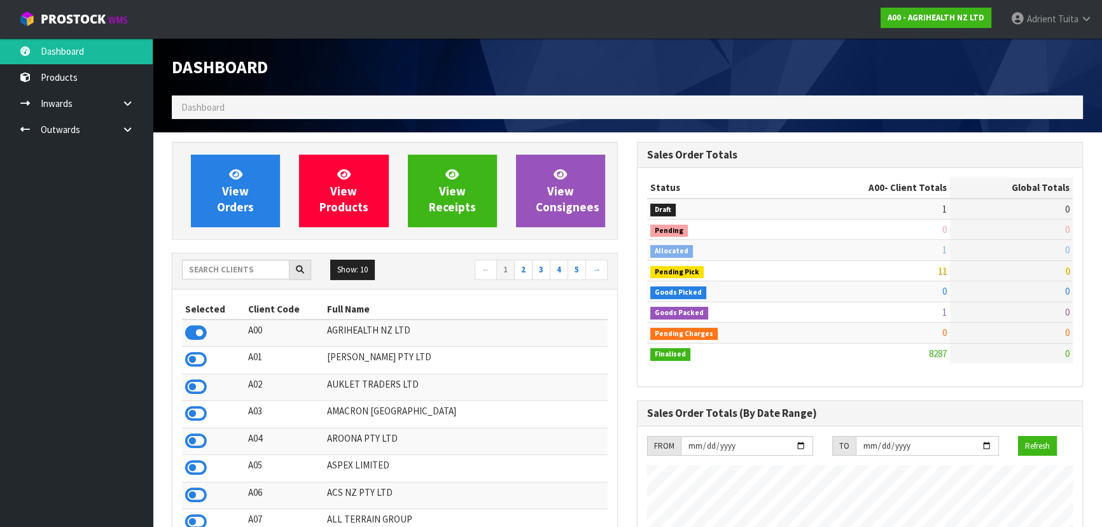
scroll to position [962, 465]
click at [209, 266] on input "text" at bounding box center [236, 270] width 108 height 20
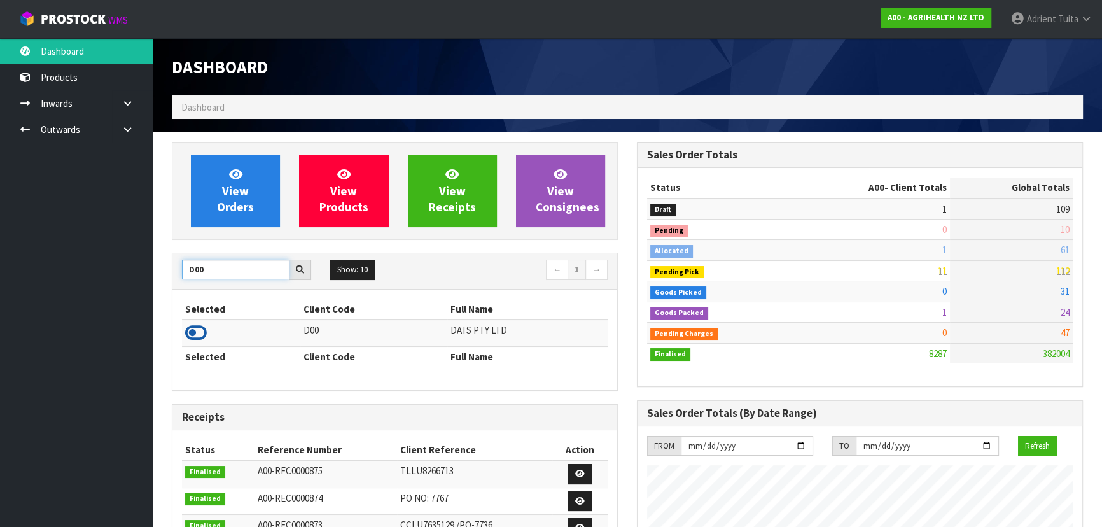
type input "D00"
drag, startPoint x: 206, startPoint y: 333, endPoint x: 198, endPoint y: 330, distance: 9.1
click at [205, 334] on icon at bounding box center [196, 332] width 22 height 19
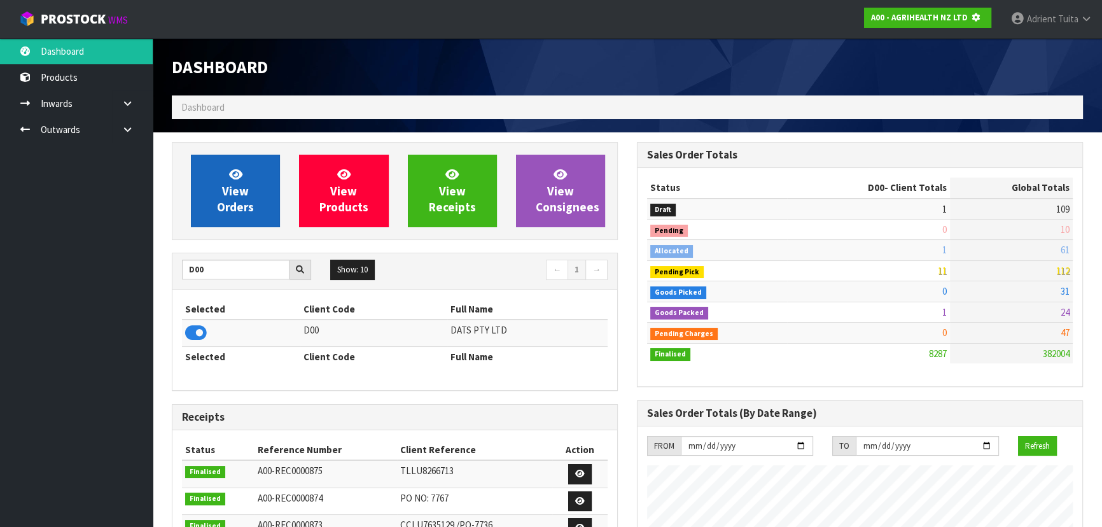
scroll to position [635640, 635968]
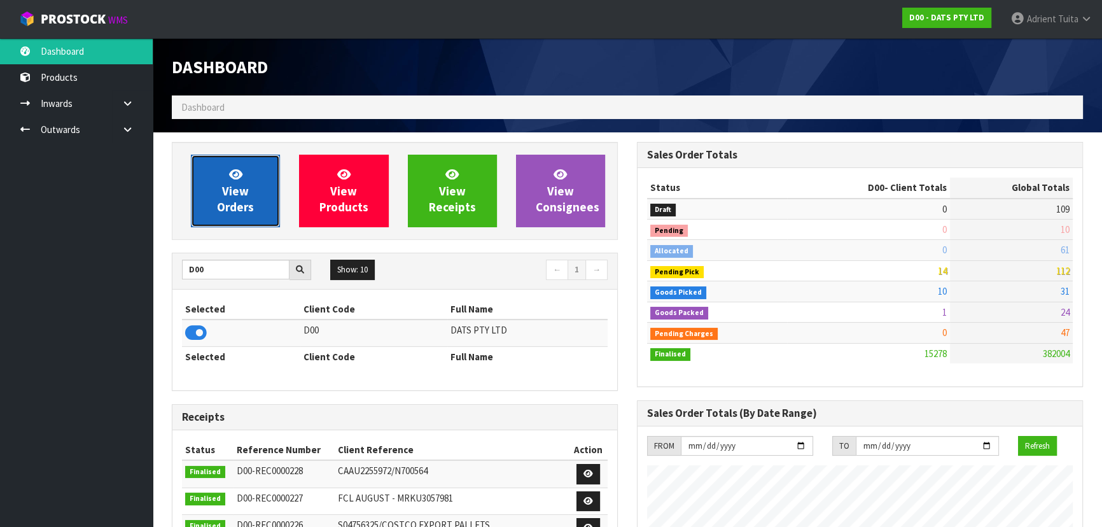
click at [248, 182] on link "View Orders" at bounding box center [235, 191] width 89 height 73
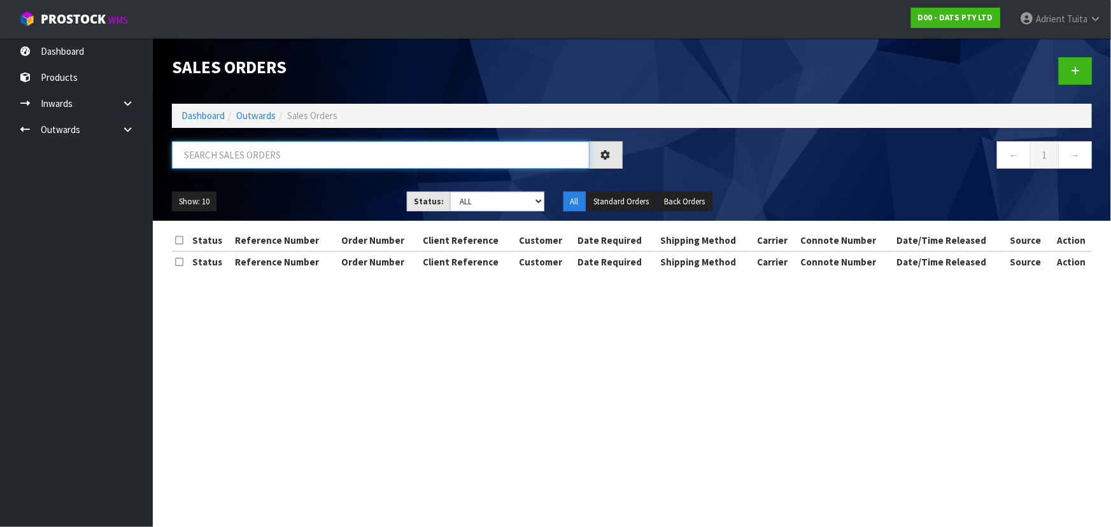
click at [254, 160] on input "text" at bounding box center [380, 154] width 417 height 27
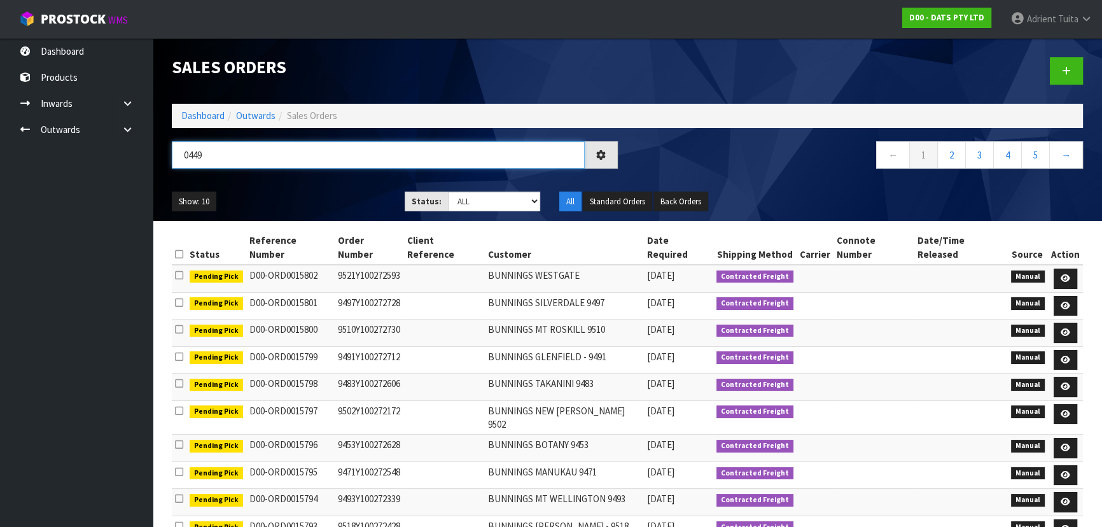
type input "0449"
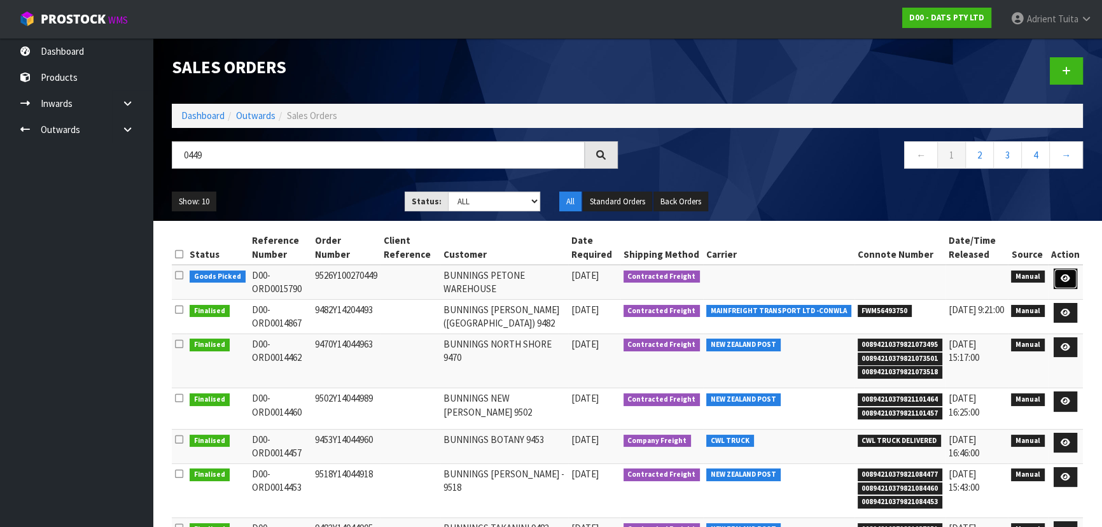
click at [1065, 283] on link at bounding box center [1066, 279] width 24 height 20
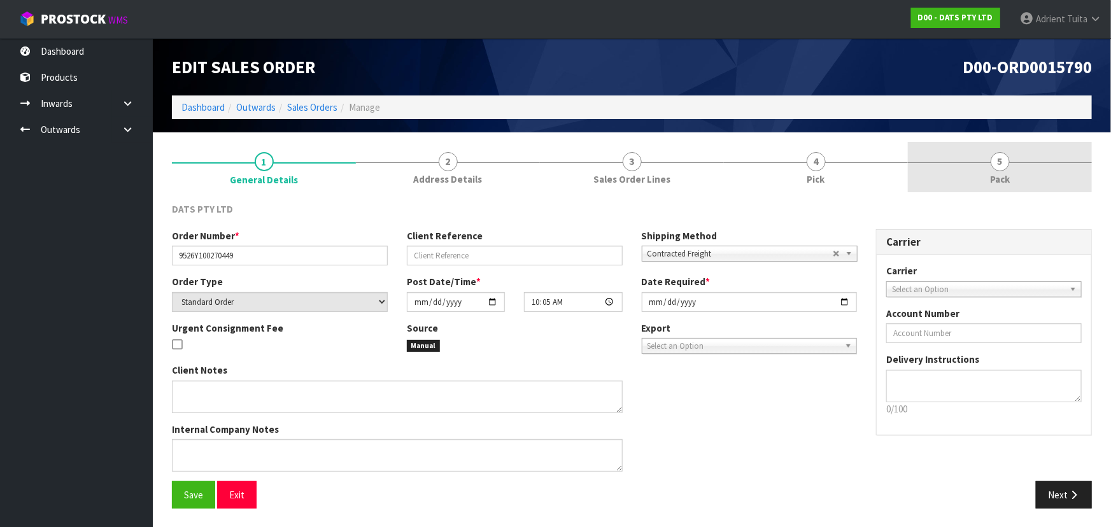
click at [1046, 170] on link "5 Pack" at bounding box center [1000, 167] width 184 height 50
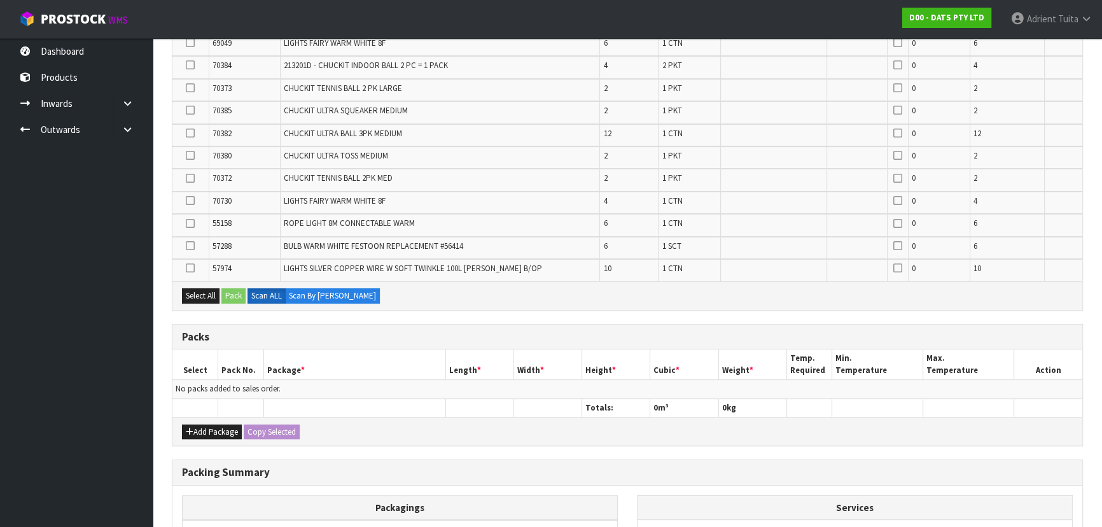
scroll to position [612, 0]
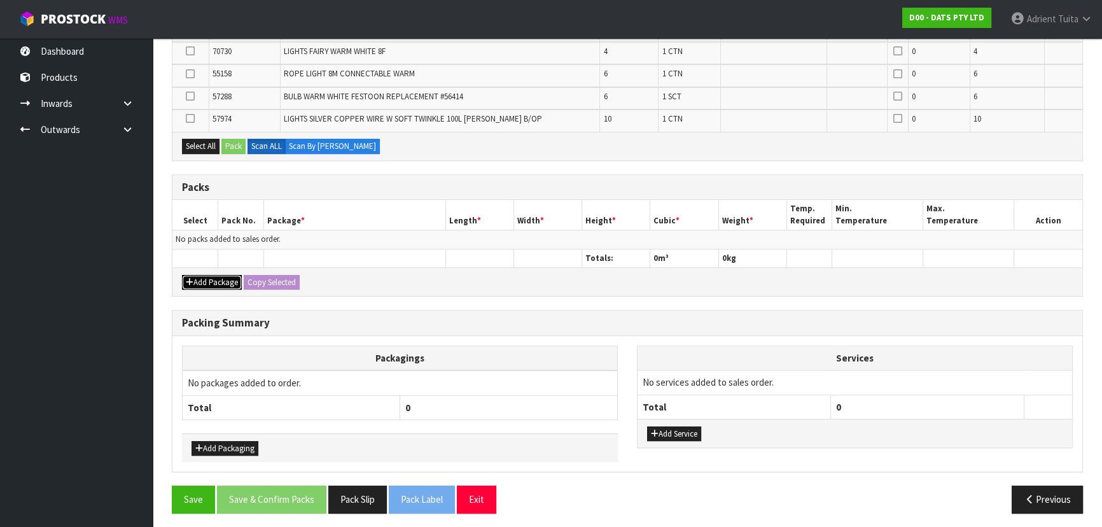
click at [187, 279] on icon "button" at bounding box center [190, 282] width 8 height 8
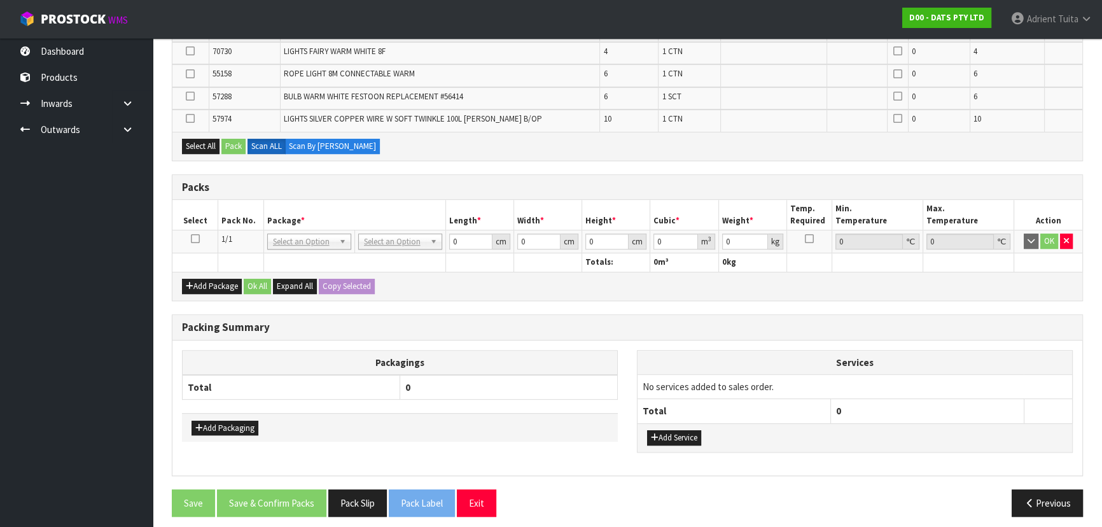
click at [192, 241] on td at bounding box center [195, 241] width 46 height 23
click at [192, 239] on icon at bounding box center [195, 239] width 9 height 1
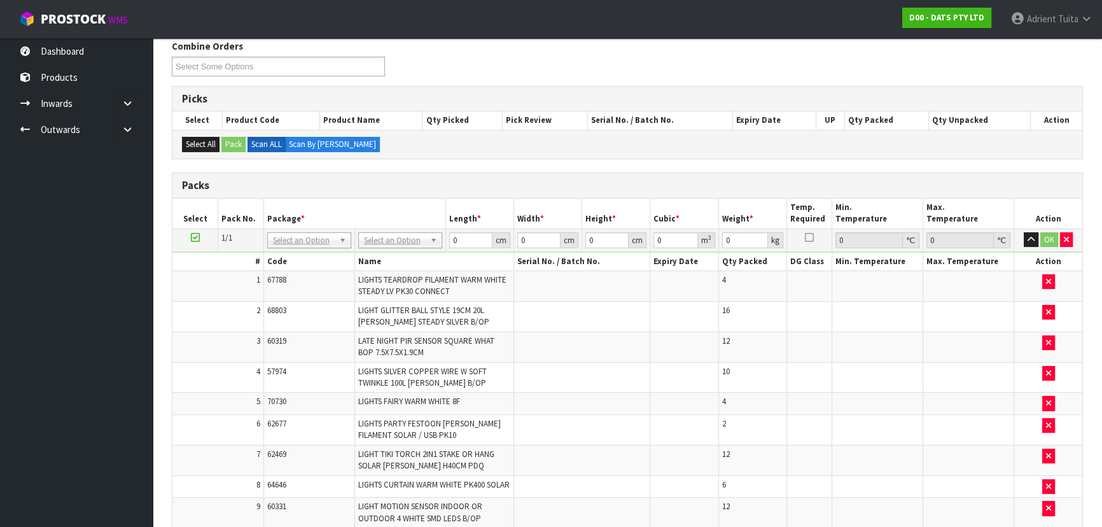
scroll to position [158, 0]
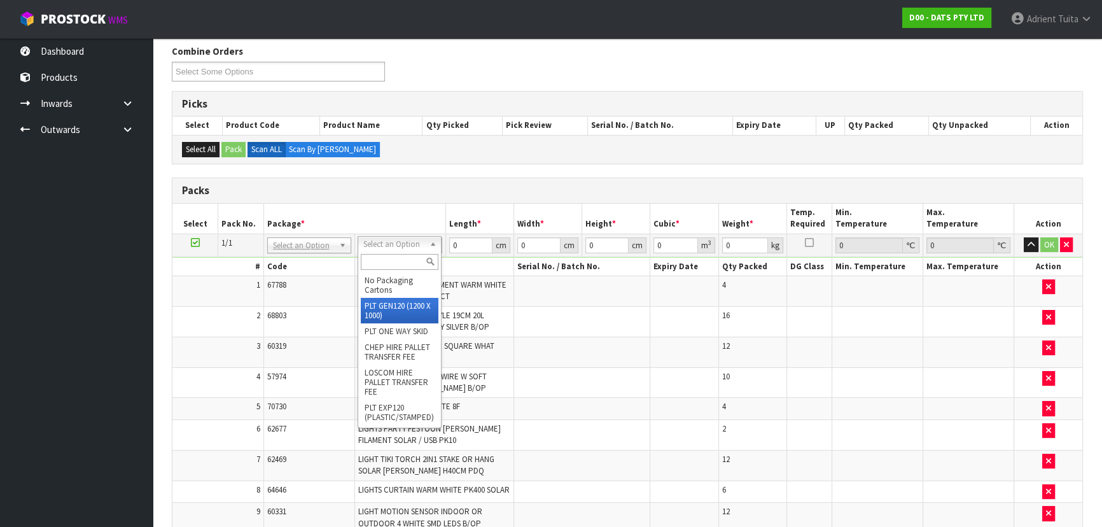
type input "120"
type input "100"
type input "62.11"
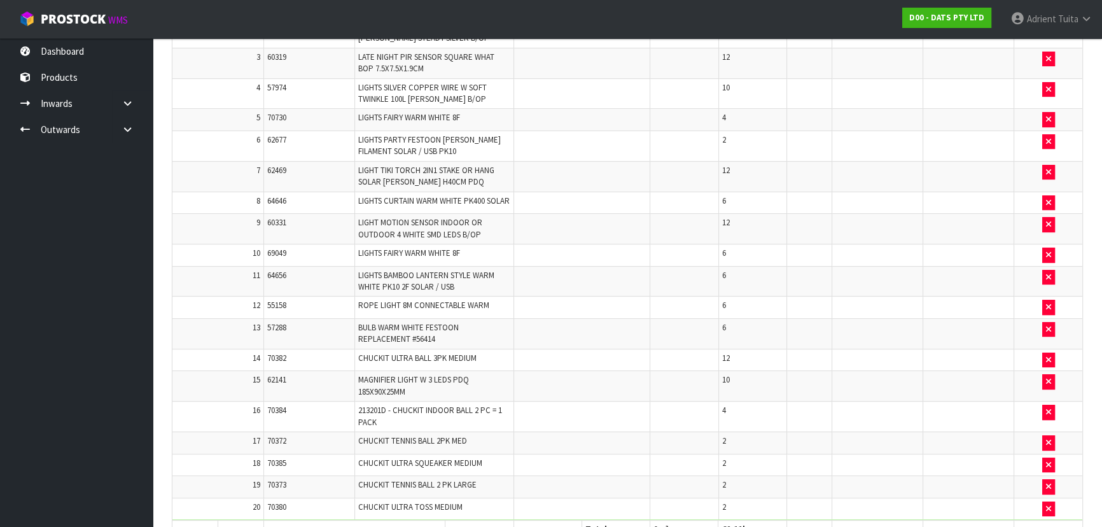
scroll to position [733, 0]
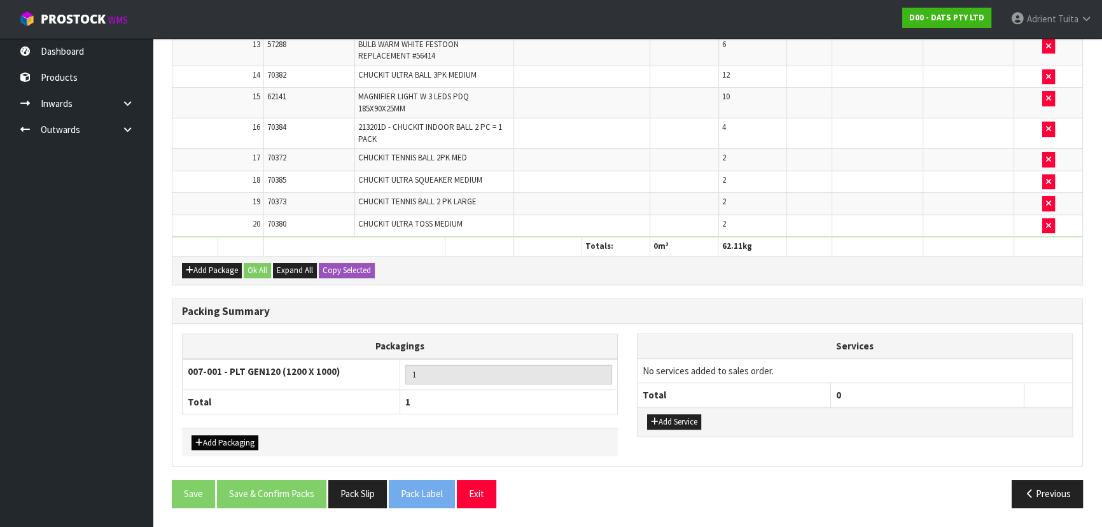
drag, startPoint x: 211, startPoint y: 432, endPoint x: 209, endPoint y: 447, distance: 14.8
click at [211, 439] on div "Add Packaging" at bounding box center [400, 442] width 436 height 29
click at [209, 449] on button "Add Packaging" at bounding box center [225, 442] width 67 height 15
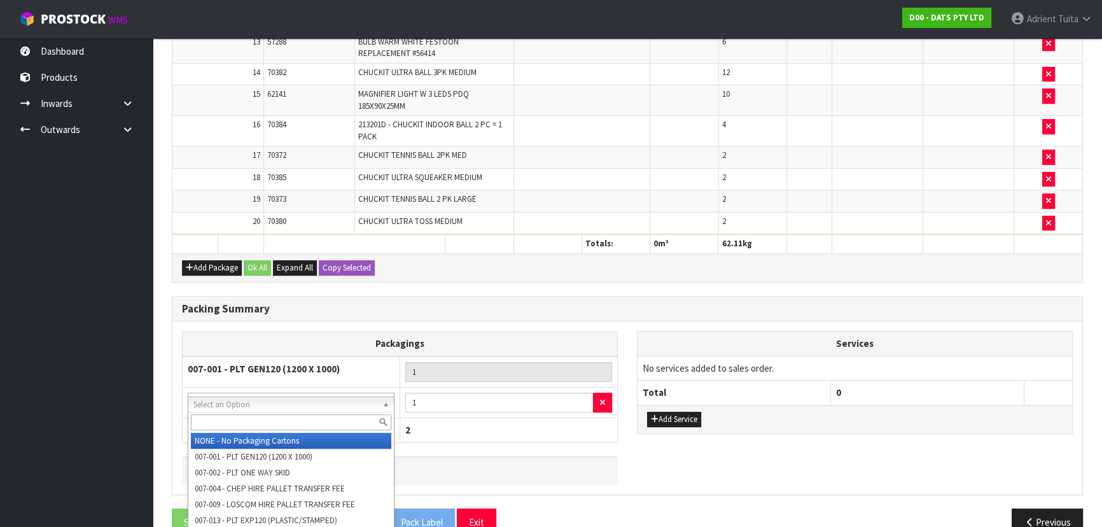
drag, startPoint x: 237, startPoint y: 407, endPoint x: 232, endPoint y: 422, distance: 16.1
click at [232, 422] on input "text" at bounding box center [291, 422] width 200 height 16
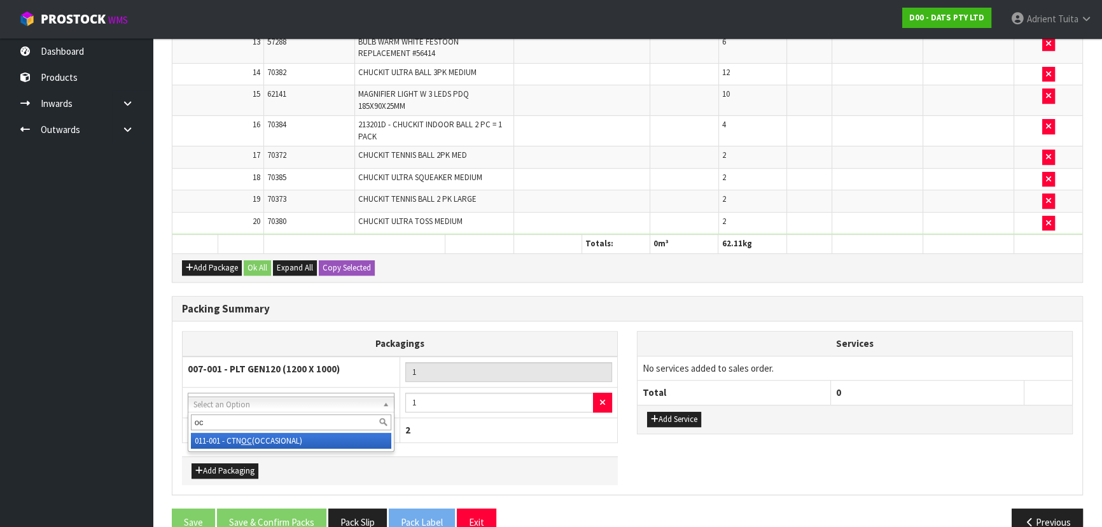
type input "oc"
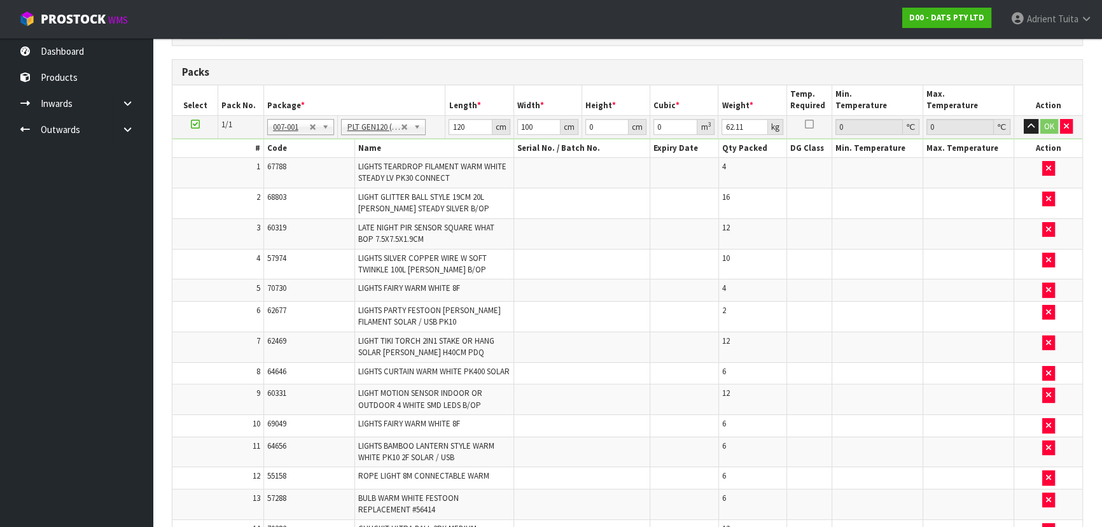
scroll to position [127, 0]
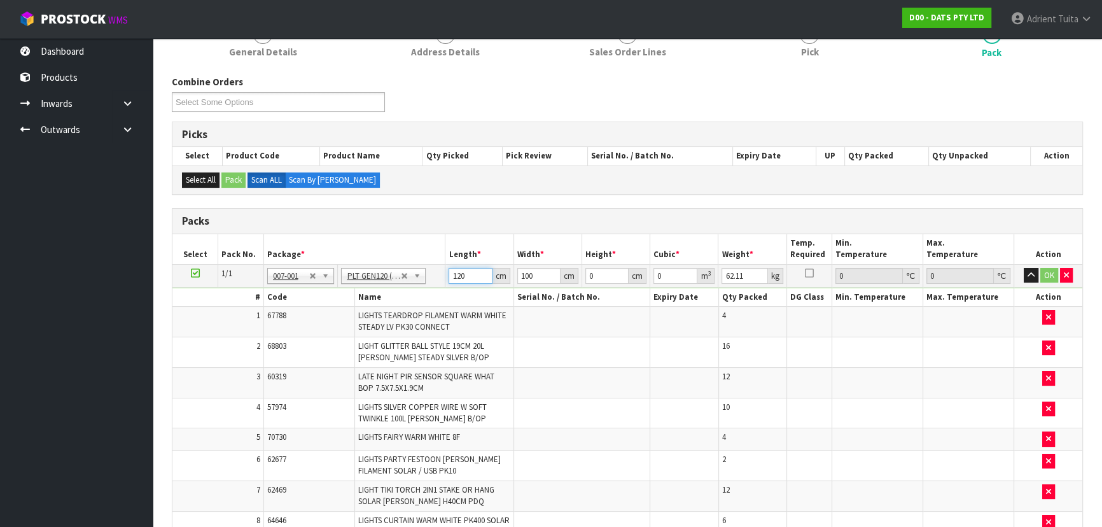
click at [458, 271] on input "120" at bounding box center [470, 276] width 43 height 16
click at [458, 272] on input "120" at bounding box center [470, 276] width 43 height 16
type input "102"
type input "8"
type input "0.09792"
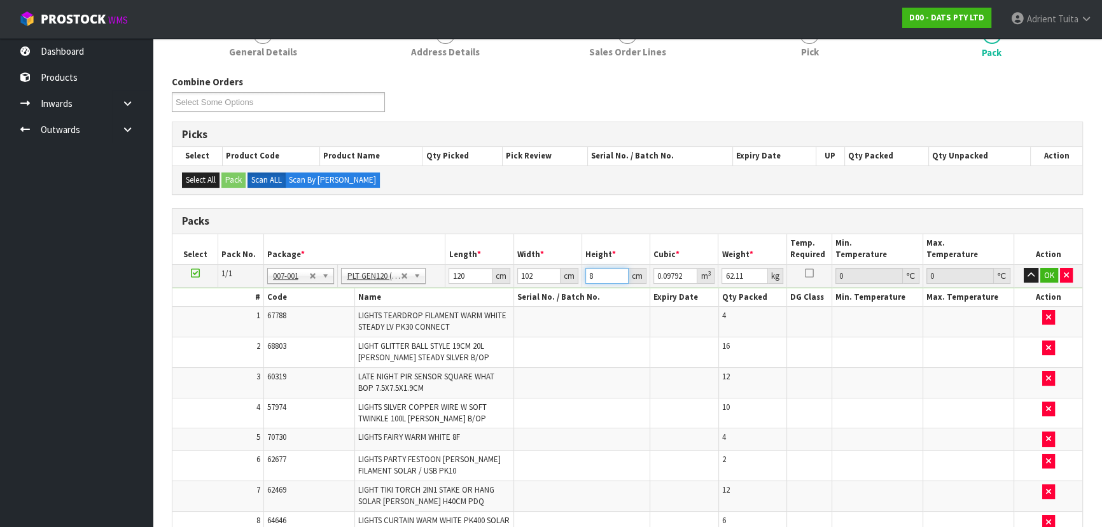
type input "81"
type input "0.99144"
type input "81"
type input "70"
click at [1044, 269] on button "OK" at bounding box center [1050, 275] width 18 height 15
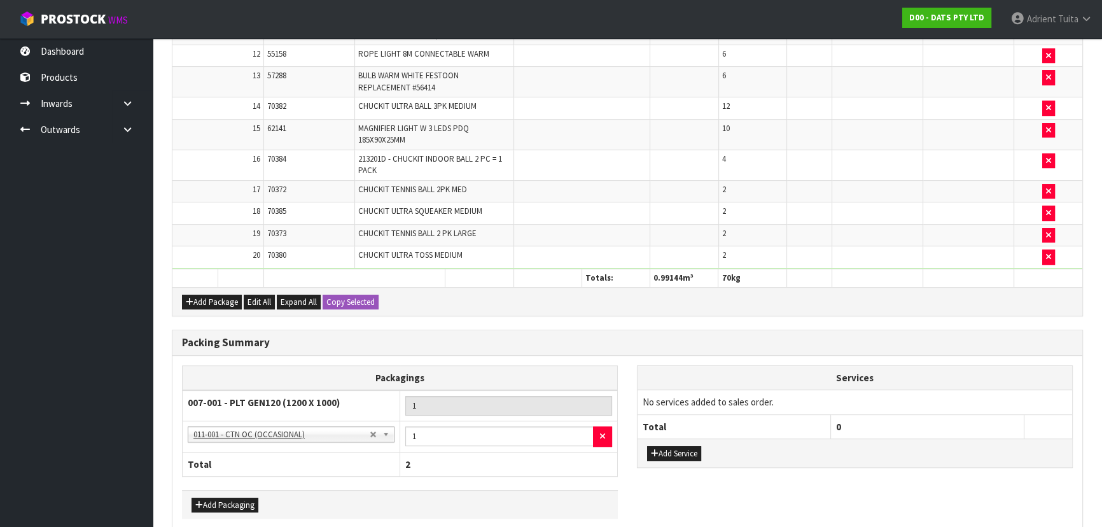
scroll to position [762, 0]
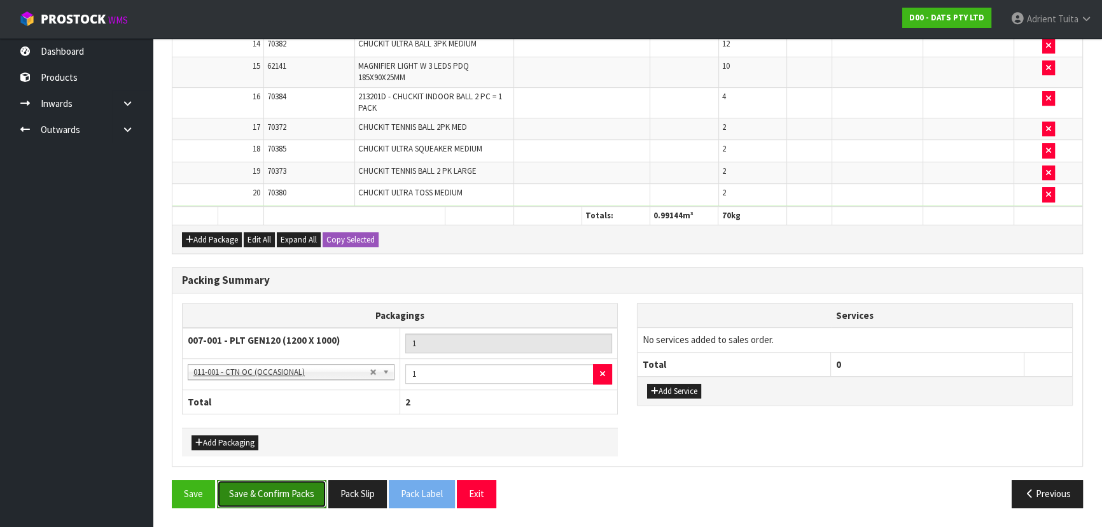
click at [311, 489] on button "Save & Confirm Packs" at bounding box center [271, 493] width 109 height 27
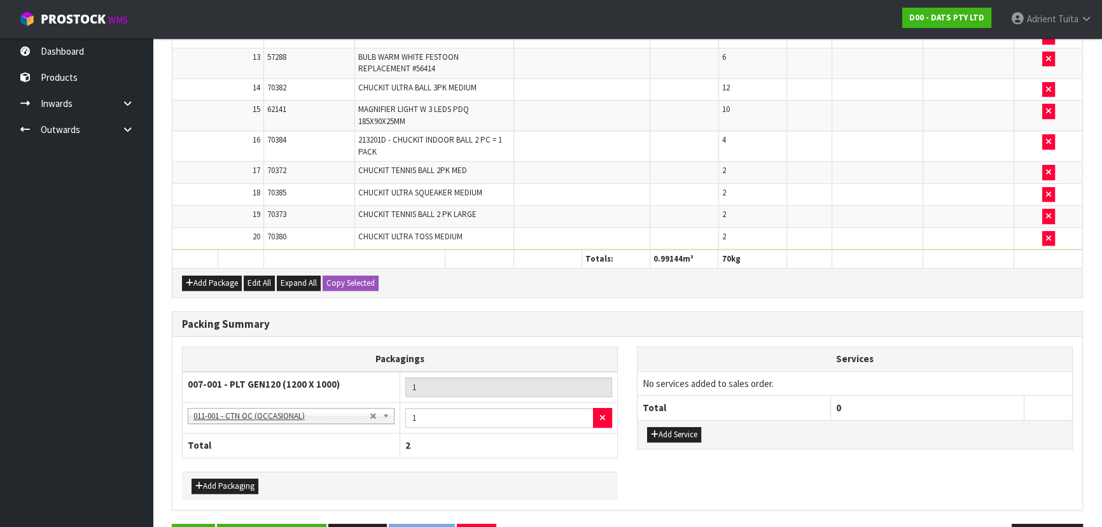
scroll to position [0, 0]
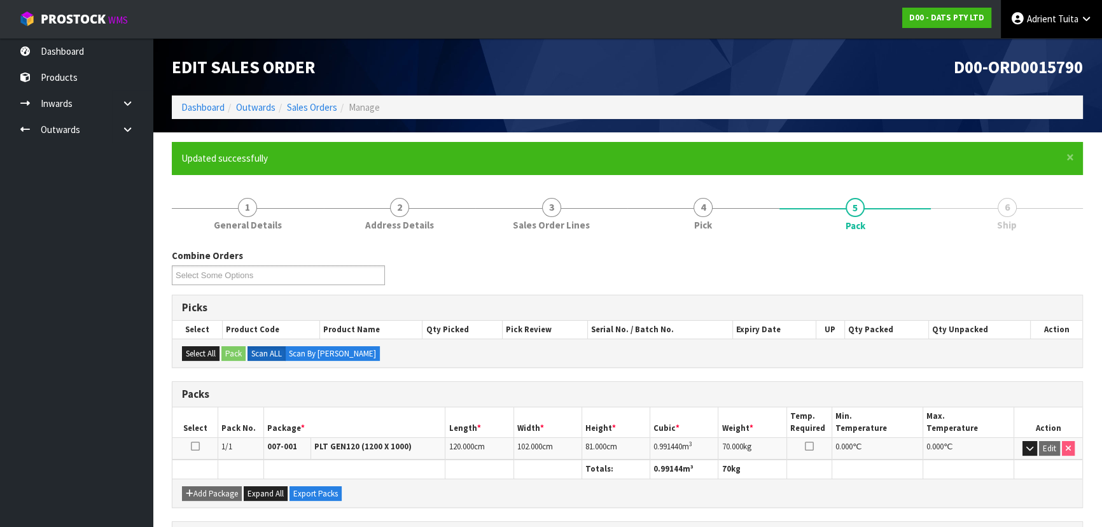
click at [1027, 31] on link "Adrient Tuita" at bounding box center [1051, 19] width 101 height 38
click at [1026, 47] on link "Logout" at bounding box center [1051, 50] width 101 height 17
